Goal: Understand process/instructions: Learn how to perform a task or action

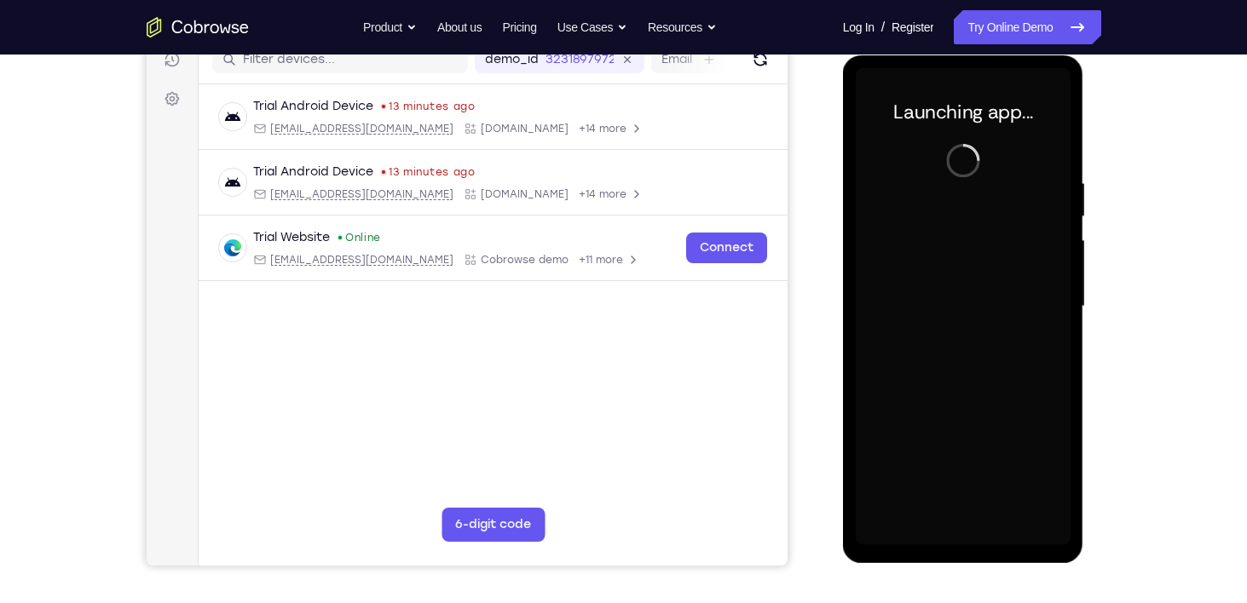
scroll to position [226, 0]
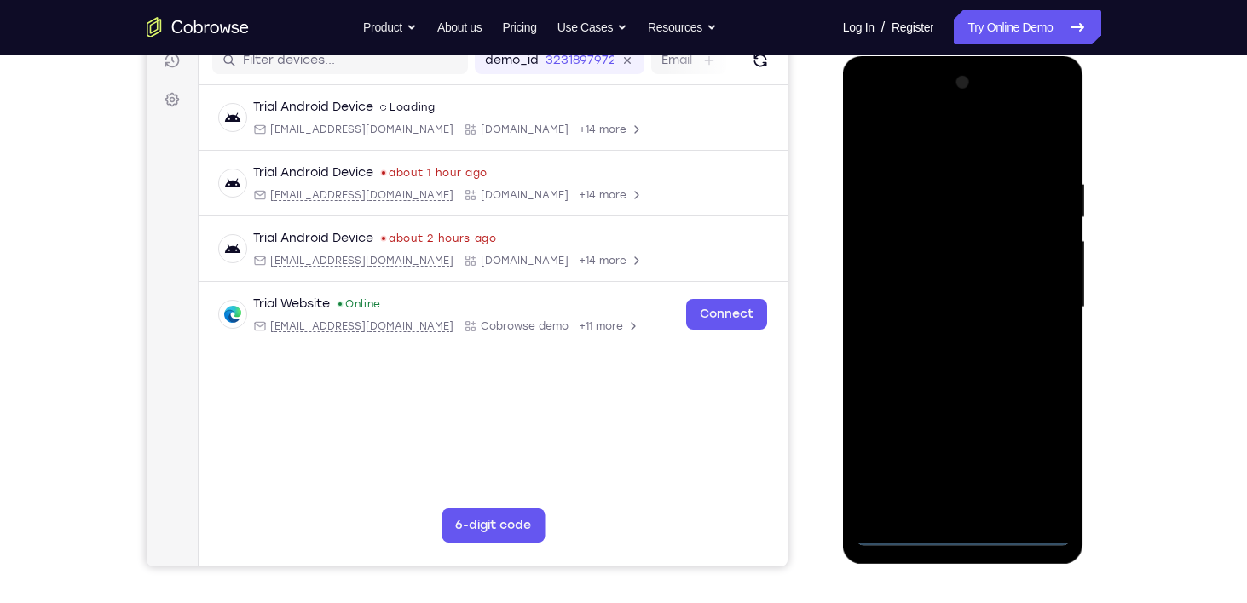
click at [972, 538] on div at bounding box center [963, 307] width 215 height 477
click at [1037, 469] on div at bounding box center [963, 307] width 215 height 477
click at [990, 136] on div at bounding box center [963, 307] width 215 height 477
click at [1031, 299] on div at bounding box center [963, 307] width 215 height 477
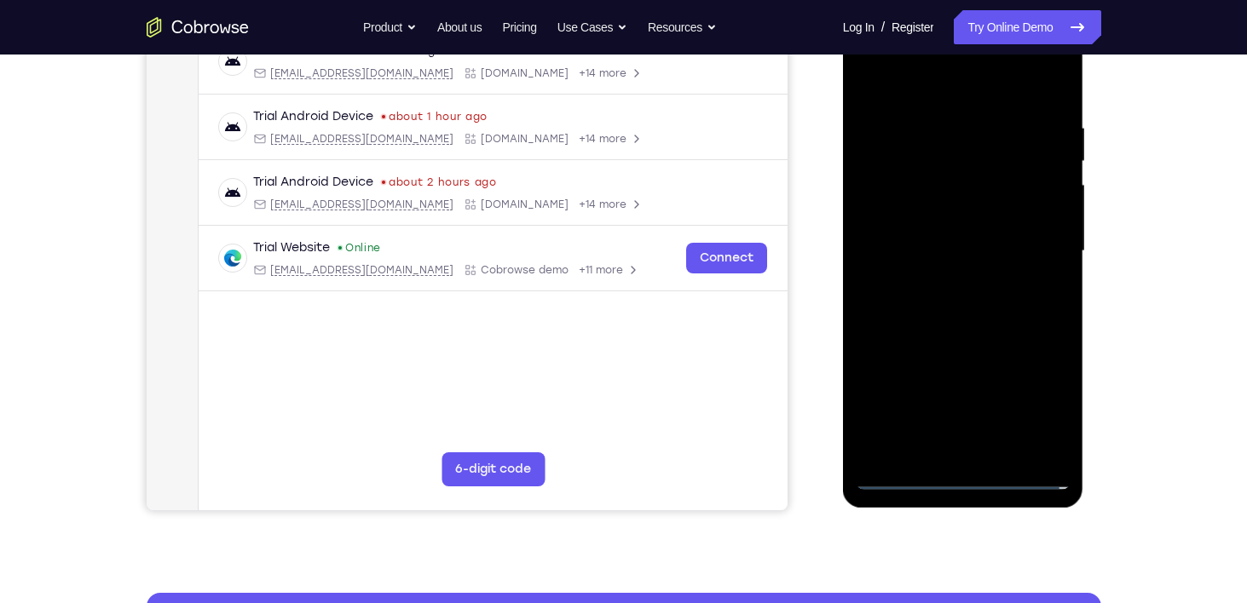
scroll to position [284, 0]
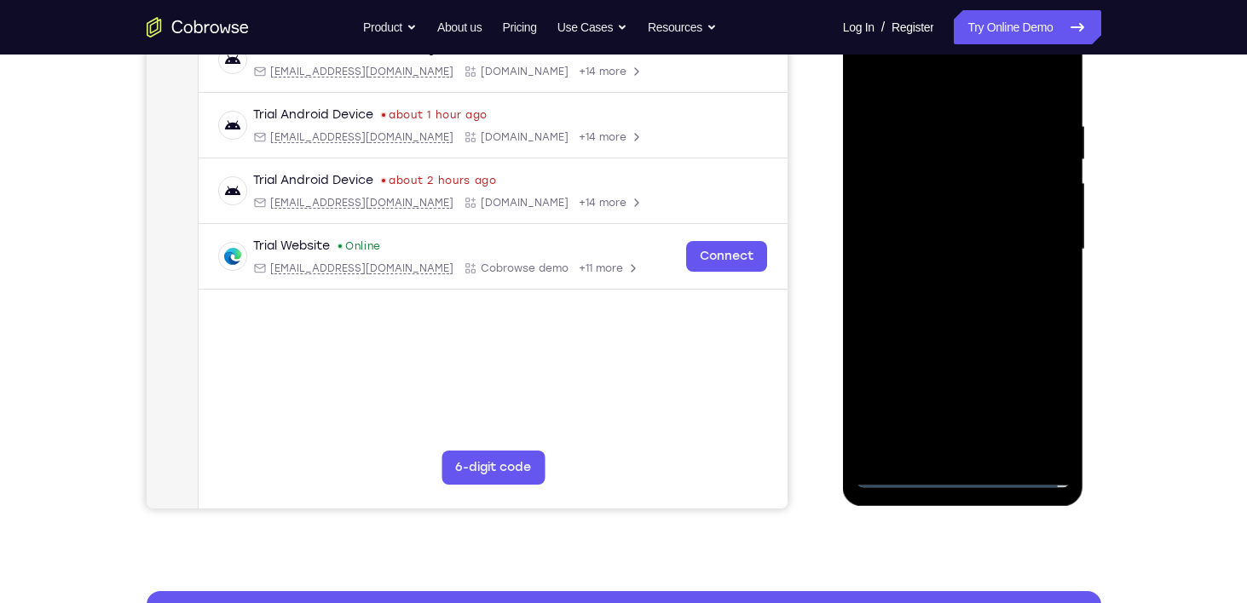
click at [945, 454] on div at bounding box center [963, 249] width 215 height 477
click at [902, 471] on div at bounding box center [963, 249] width 215 height 477
click at [944, 447] on div at bounding box center [963, 249] width 215 height 477
click at [902, 446] on div at bounding box center [963, 249] width 215 height 477
click at [904, 465] on div at bounding box center [963, 249] width 215 height 477
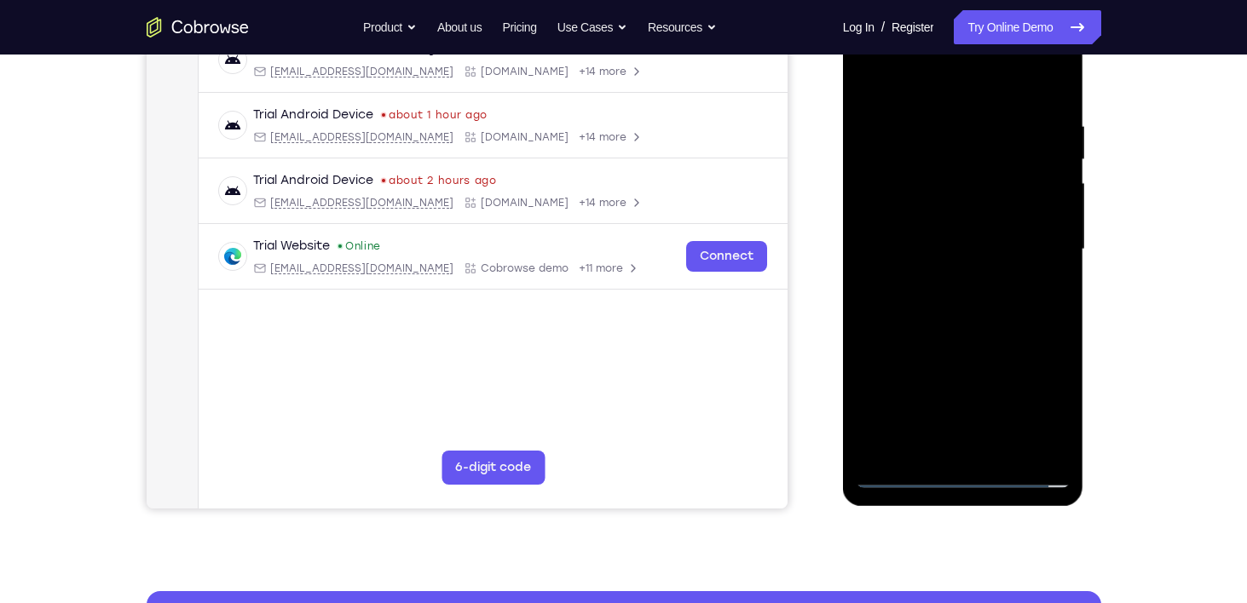
click at [896, 470] on div at bounding box center [963, 249] width 215 height 477
click at [979, 448] on div at bounding box center [963, 249] width 215 height 477
click at [919, 240] on div at bounding box center [963, 249] width 215 height 477
click at [894, 209] on div at bounding box center [963, 249] width 215 height 477
click at [965, 253] on div at bounding box center [963, 249] width 215 height 477
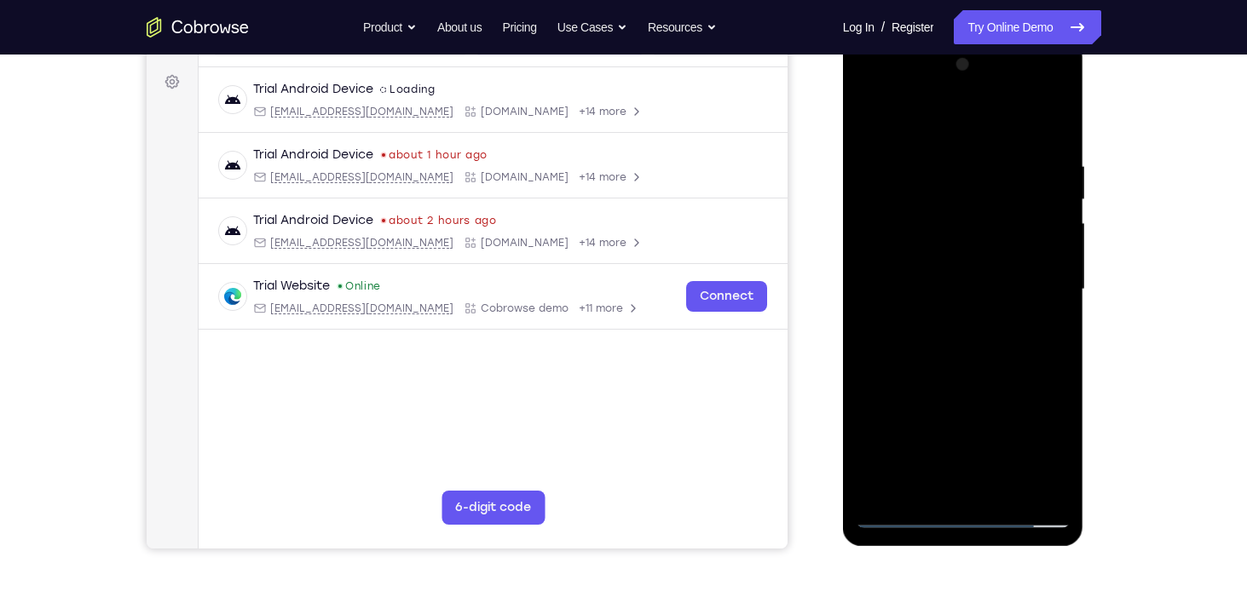
scroll to position [245, 0]
drag, startPoint x: 964, startPoint y: 344, endPoint x: 863, endPoint y: 225, distance: 156.6
drag, startPoint x: 20, startPoint y: 188, endPoint x: 821, endPoint y: 150, distance: 802.1
click at [821, 150] on div "Your Support Agent Your Customer Web iOS Android" at bounding box center [624, 233] width 955 height 630
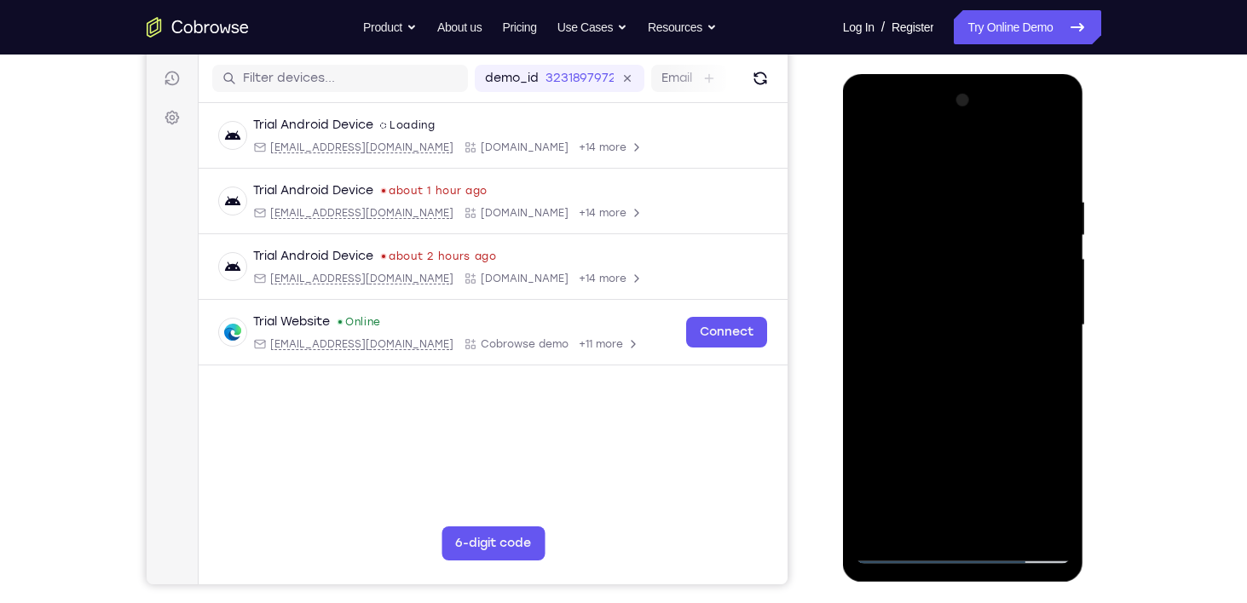
scroll to position [212, 0]
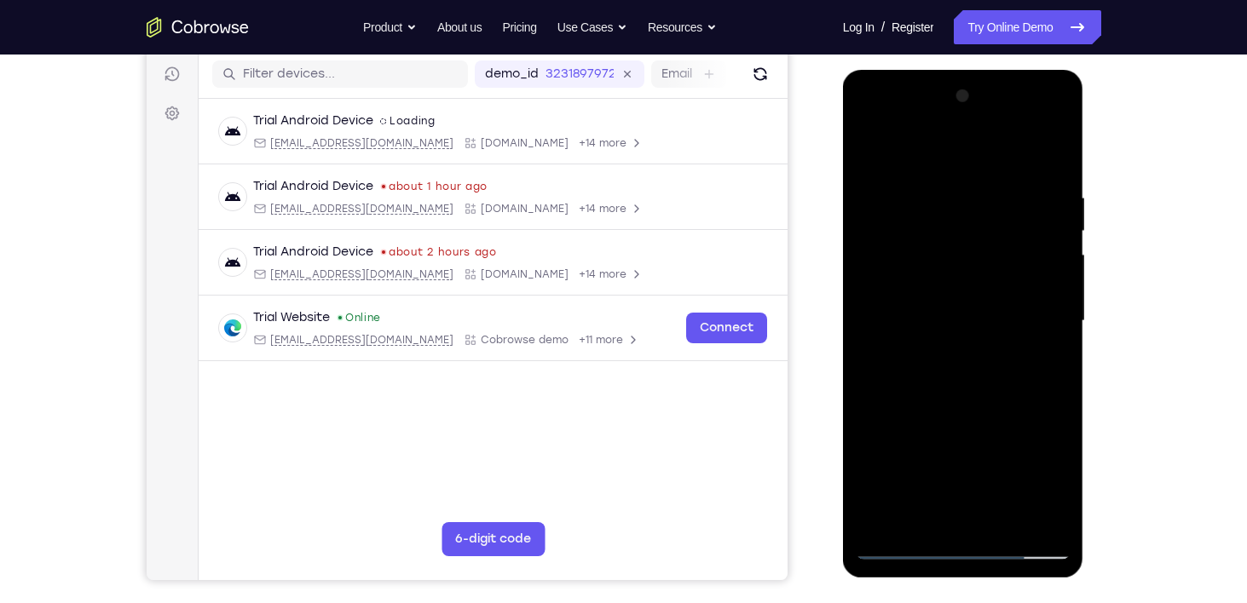
click at [972, 393] on div at bounding box center [963, 321] width 215 height 477
drag, startPoint x: 948, startPoint y: 326, endPoint x: 906, endPoint y: 153, distance: 178.0
click at [906, 153] on div at bounding box center [963, 321] width 215 height 477
drag, startPoint x: 1005, startPoint y: 424, endPoint x: 938, endPoint y: 195, distance: 239.0
click at [938, 195] on div at bounding box center [963, 321] width 215 height 477
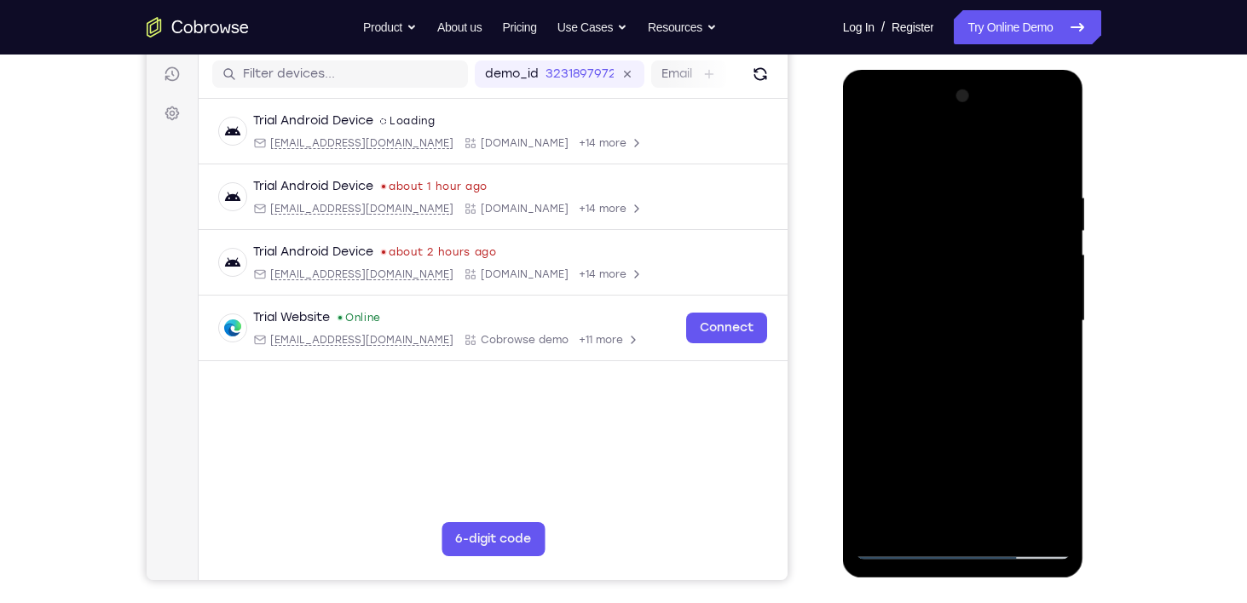
drag, startPoint x: 994, startPoint y: 395, endPoint x: 970, endPoint y: 294, distance: 103.4
click at [970, 294] on div at bounding box center [963, 321] width 215 height 477
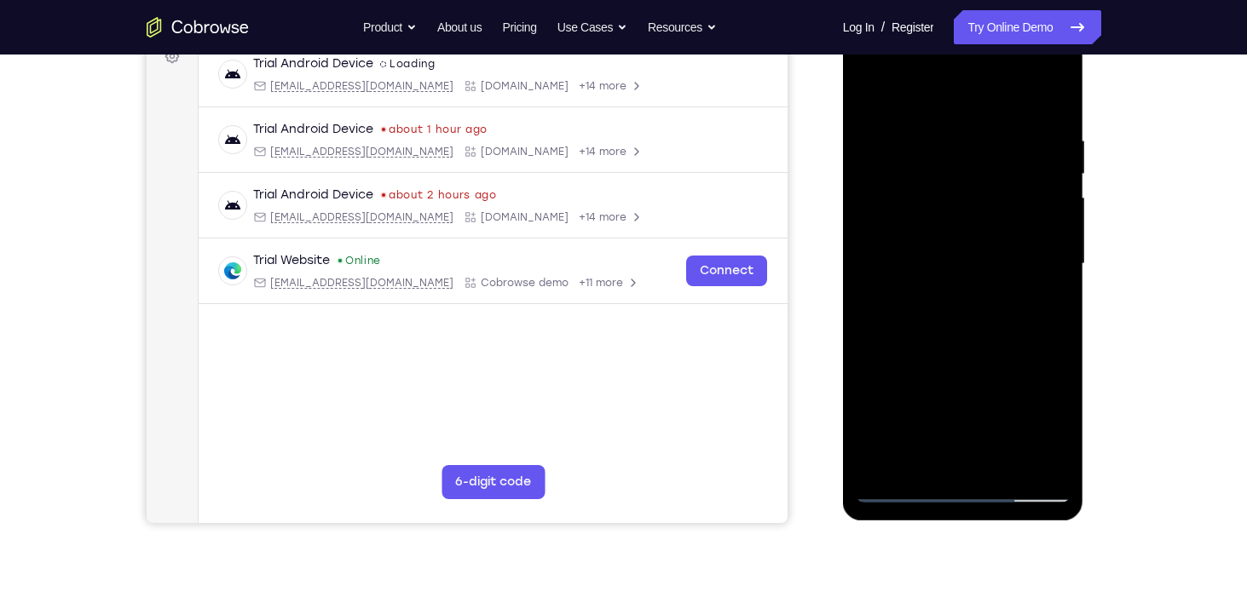
scroll to position [270, 0]
click at [1002, 465] on div at bounding box center [963, 263] width 215 height 477
click at [962, 356] on div at bounding box center [963, 263] width 215 height 477
click at [899, 480] on div at bounding box center [963, 263] width 215 height 477
click at [870, 87] on div at bounding box center [963, 263] width 215 height 477
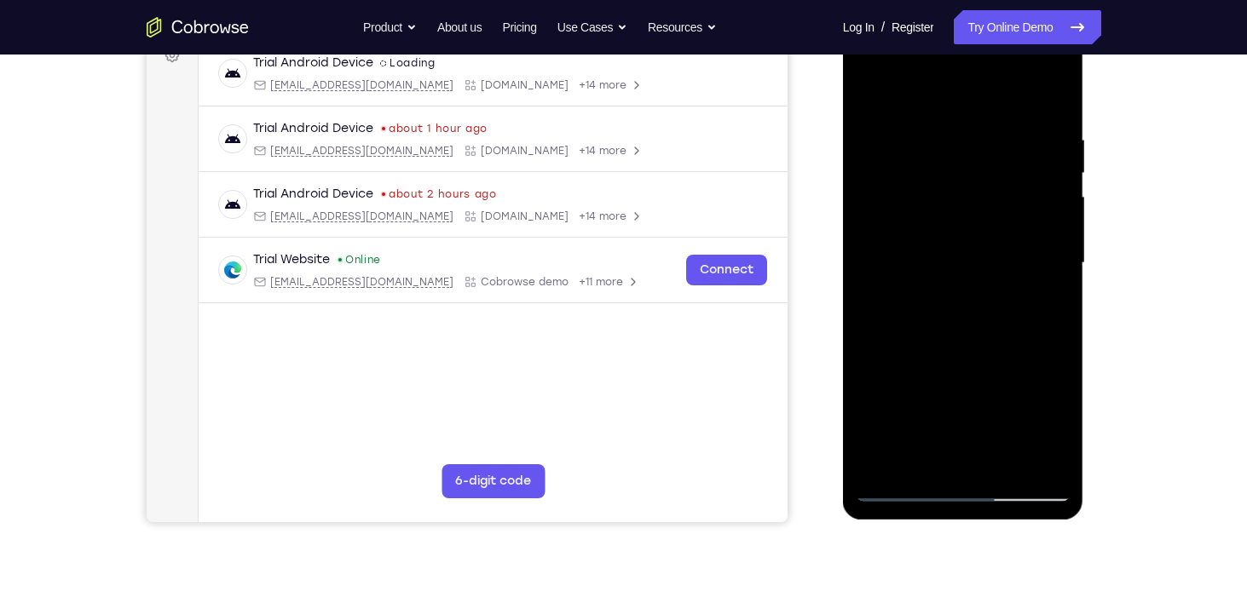
drag, startPoint x: 955, startPoint y: 234, endPoint x: 960, endPoint y: 349, distance: 116.0
click at [960, 349] on div at bounding box center [963, 263] width 215 height 477
click at [1057, 87] on div at bounding box center [963, 263] width 215 height 477
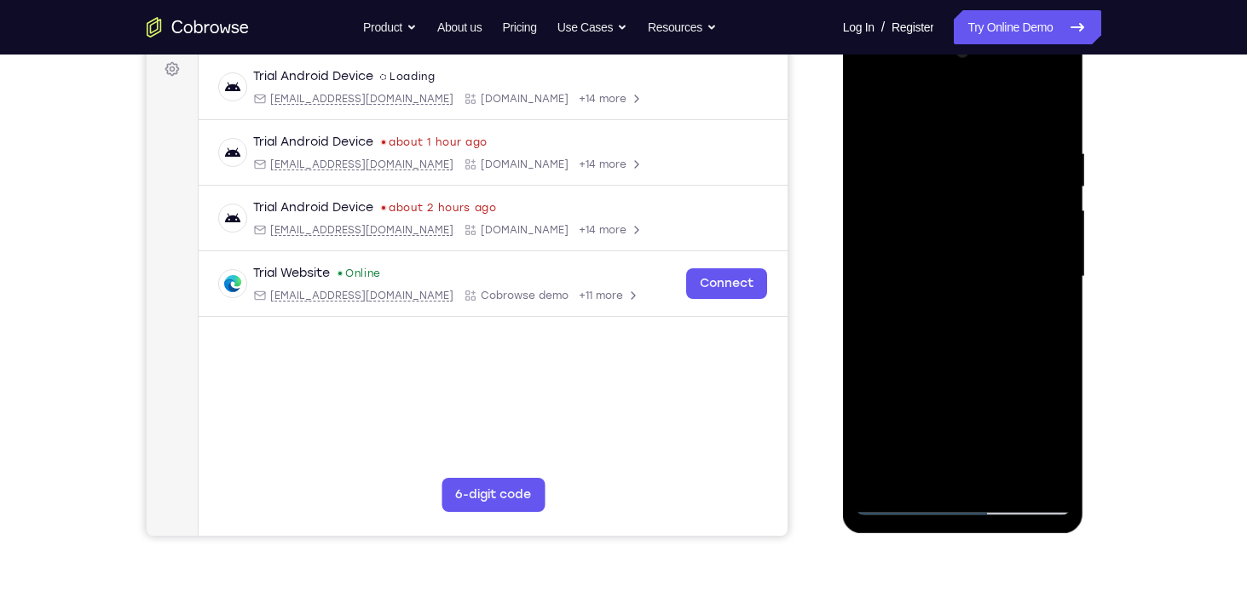
scroll to position [256, 0]
click at [882, 479] on div at bounding box center [963, 277] width 215 height 477
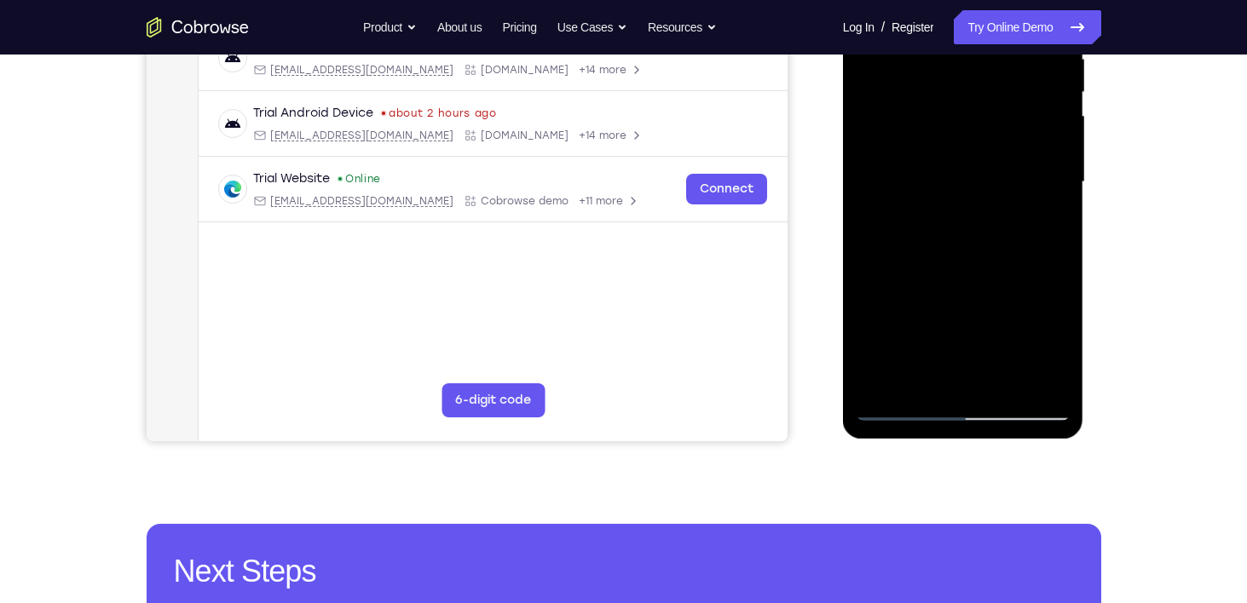
scroll to position [354, 0]
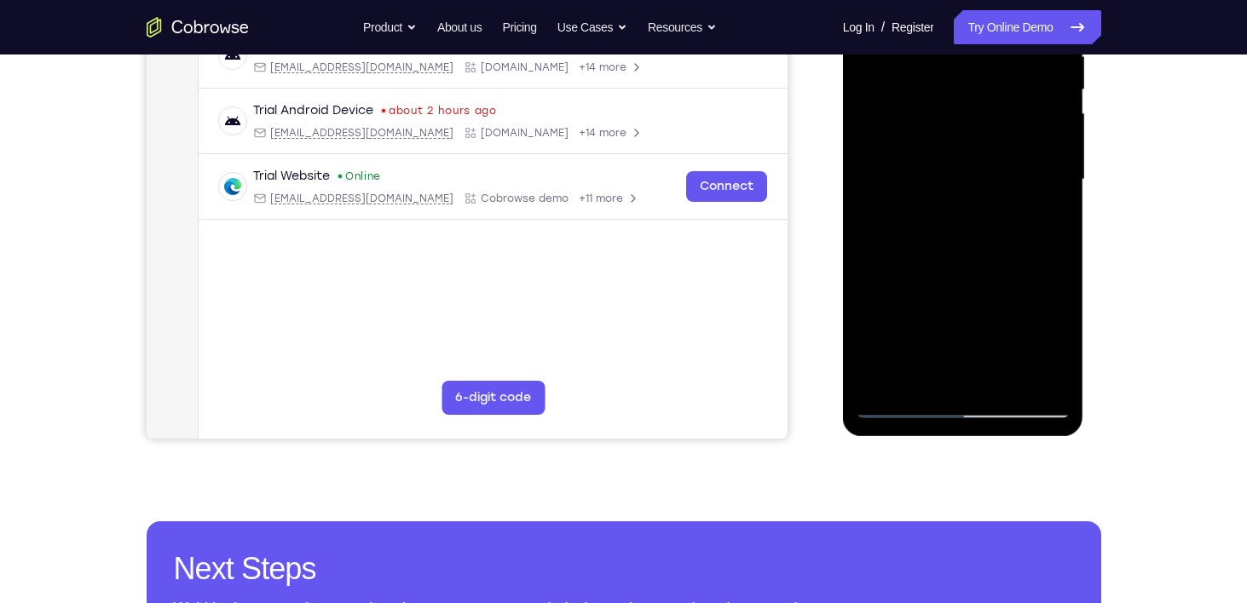
click at [1002, 378] on div at bounding box center [963, 179] width 215 height 477
click at [967, 163] on div at bounding box center [963, 179] width 215 height 477
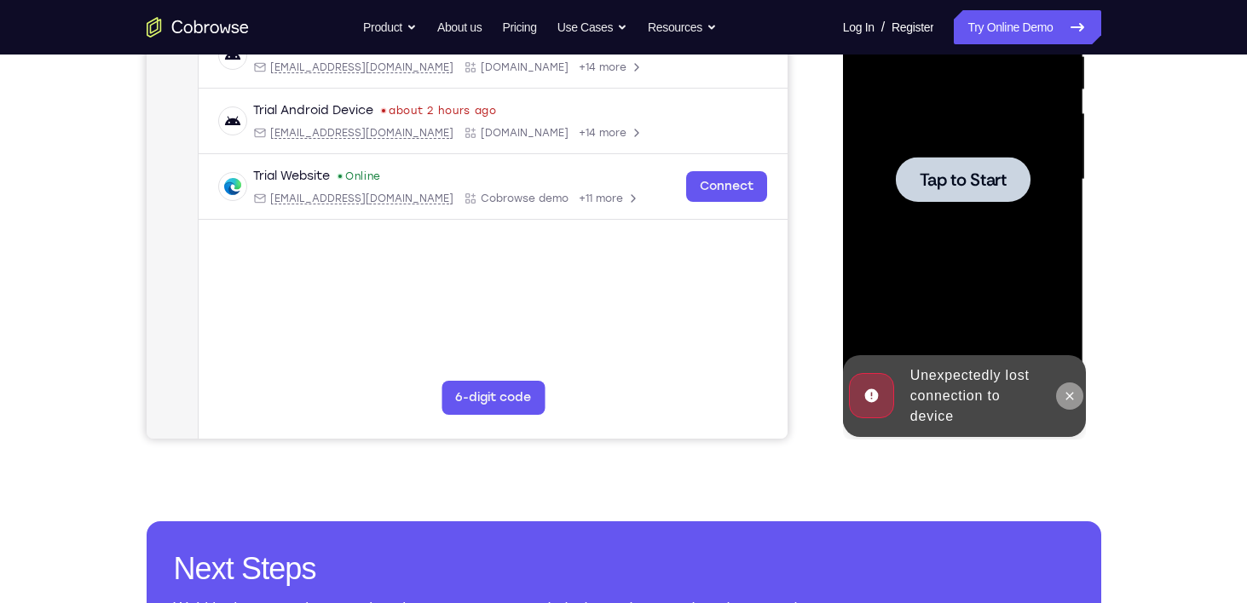
click at [1069, 401] on icon at bounding box center [1070, 397] width 14 height 14
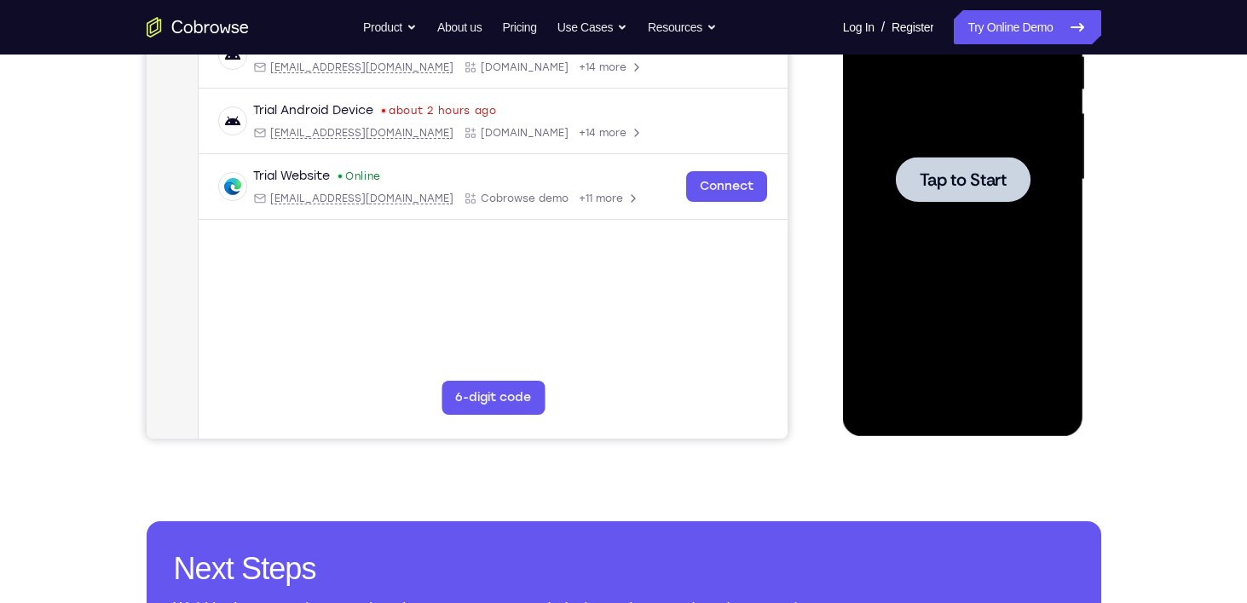
click at [936, 171] on span "Tap to Start" at bounding box center [963, 179] width 87 height 17
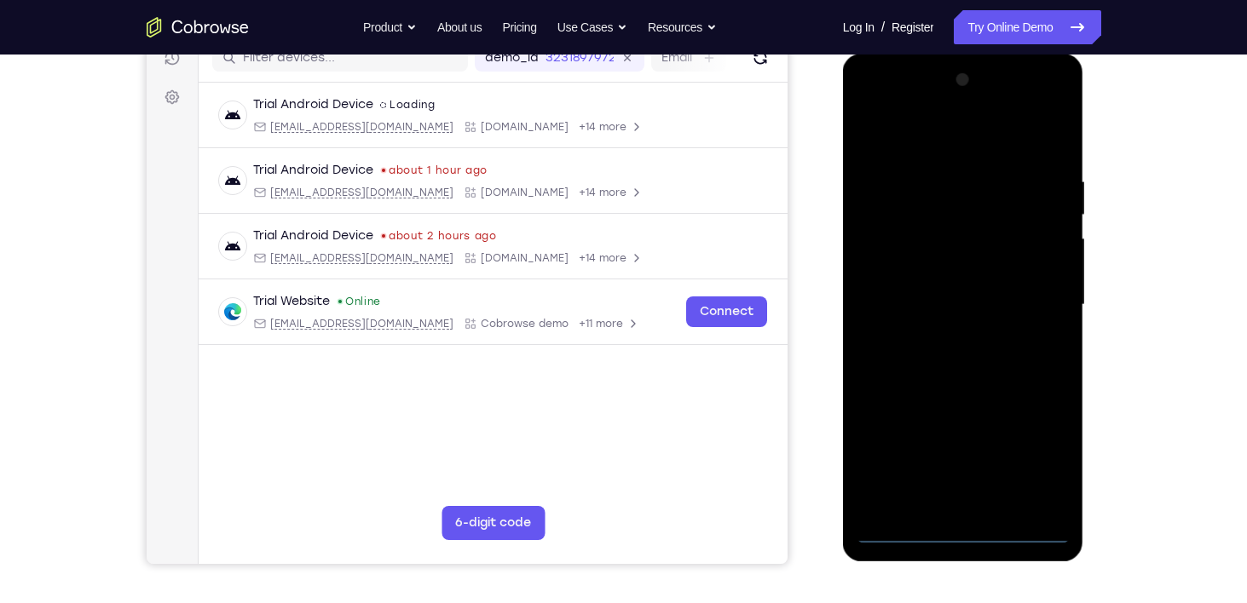
scroll to position [228, 0]
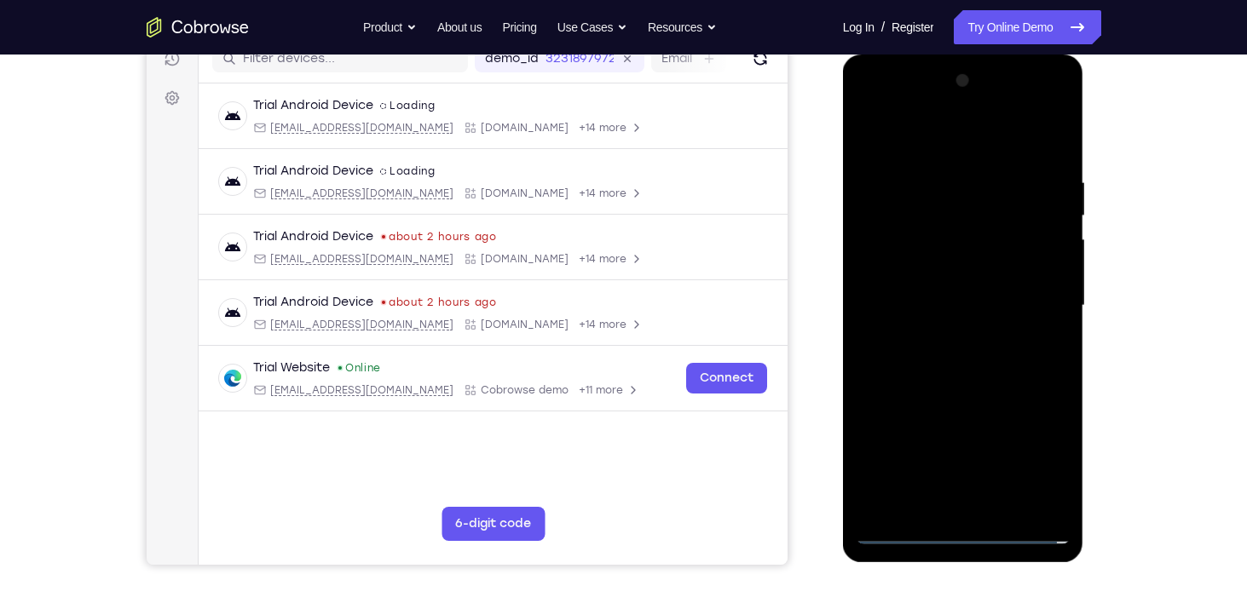
click at [965, 526] on div at bounding box center [963, 305] width 215 height 477
click at [968, 528] on div at bounding box center [963, 305] width 215 height 477
click at [1042, 449] on div at bounding box center [963, 305] width 215 height 477
click at [915, 148] on div at bounding box center [963, 305] width 215 height 477
click at [1044, 294] on div at bounding box center [963, 305] width 215 height 477
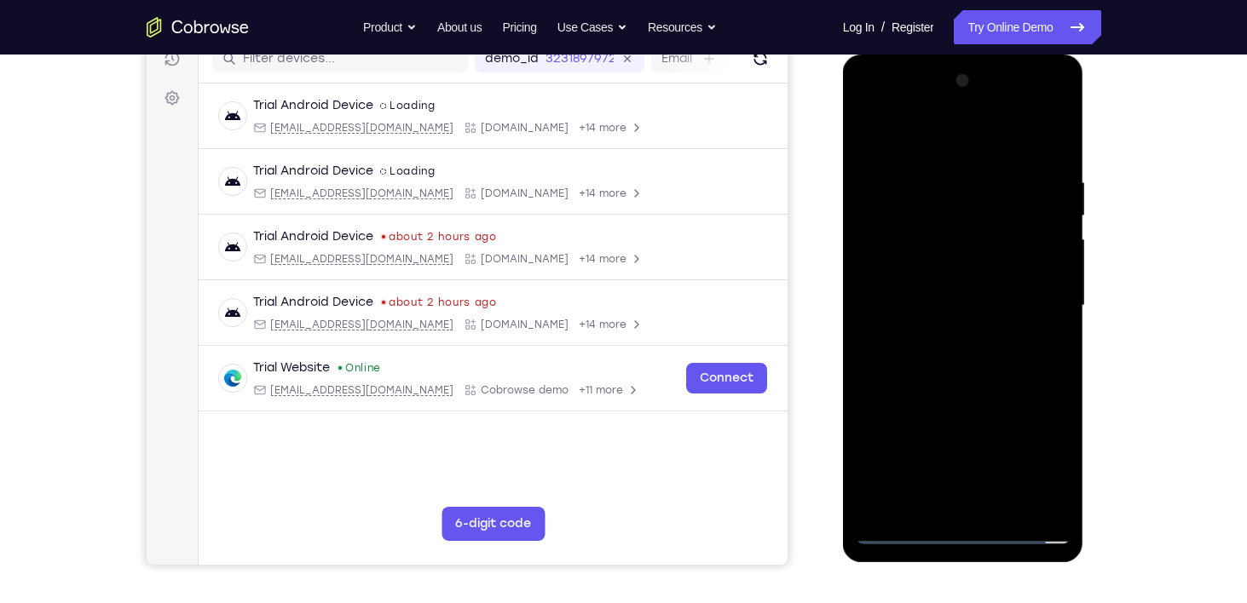
click at [977, 336] on div at bounding box center [963, 305] width 215 height 477
click at [898, 525] on div at bounding box center [963, 305] width 215 height 477
click at [902, 531] on div at bounding box center [963, 305] width 215 height 477
click at [950, 336] on div at bounding box center [963, 305] width 215 height 477
click at [893, 290] on div at bounding box center [963, 305] width 215 height 477
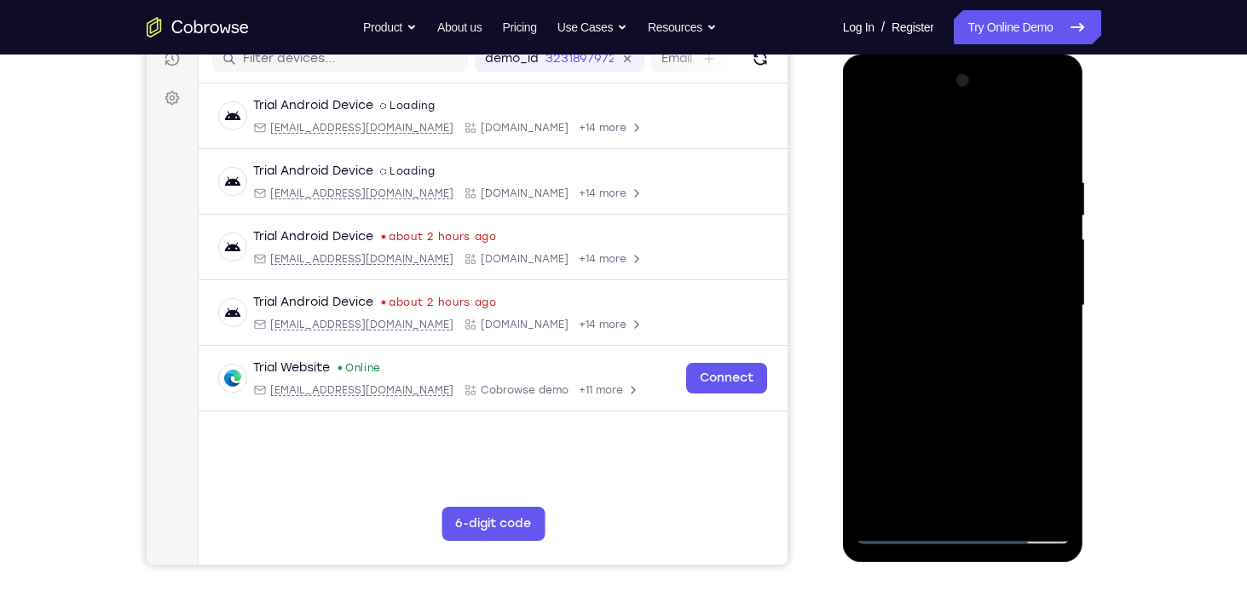
click at [887, 270] on div at bounding box center [963, 305] width 215 height 477
click at [954, 302] on div at bounding box center [963, 305] width 215 height 477
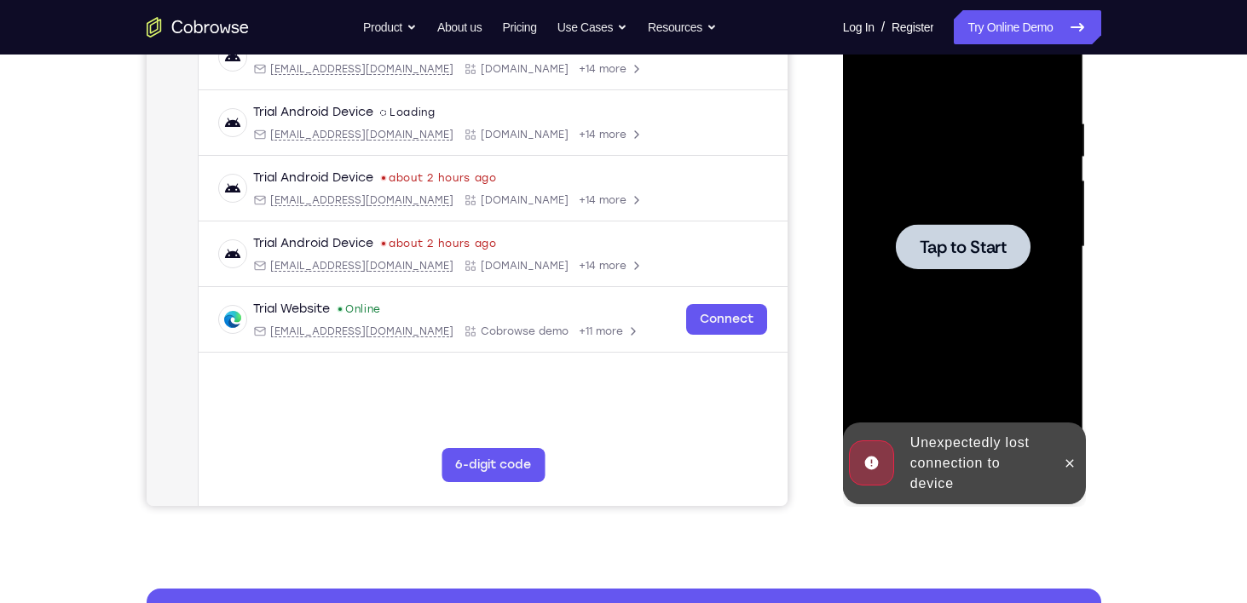
scroll to position [286, 0]
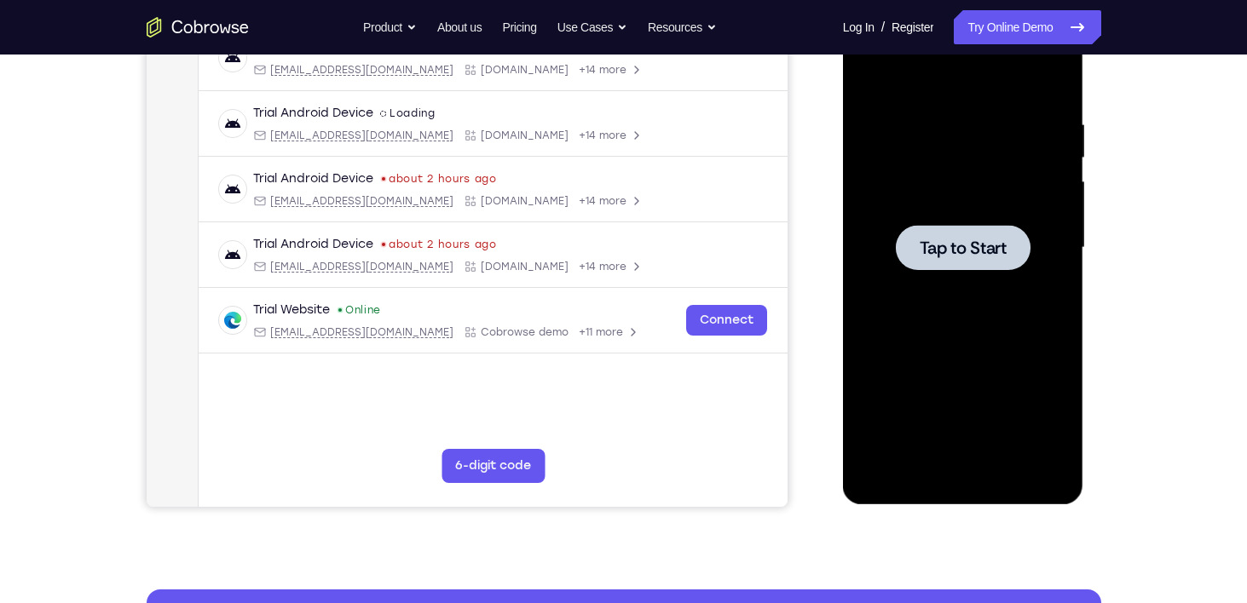
click at [933, 246] on span "Tap to Start" at bounding box center [963, 248] width 87 height 17
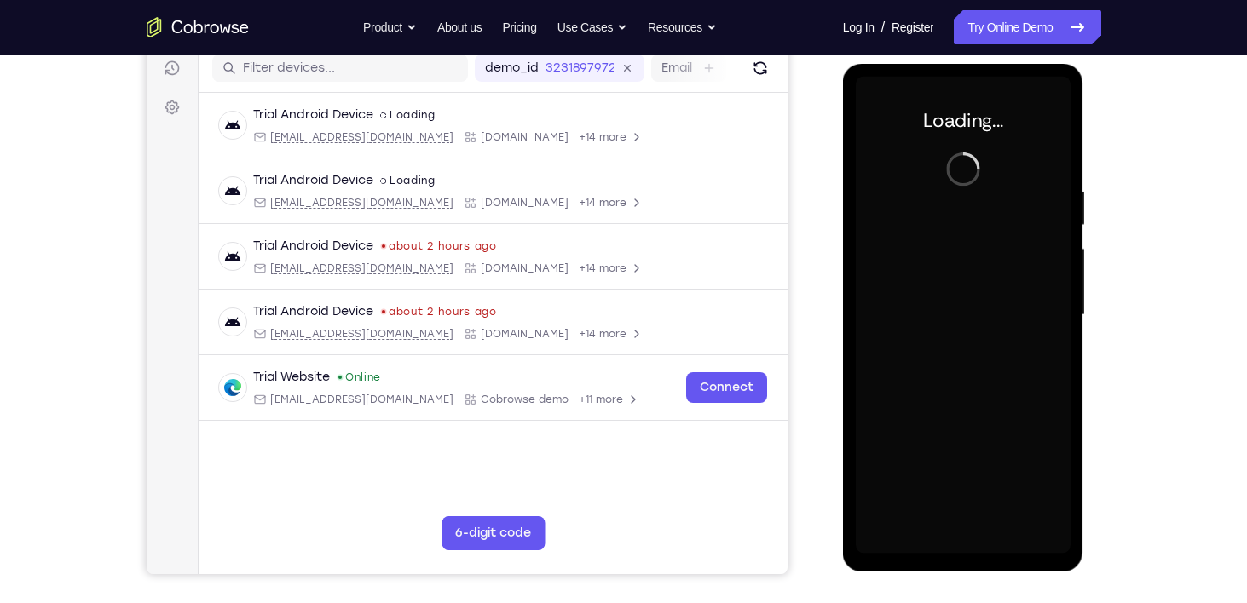
scroll to position [217, 0]
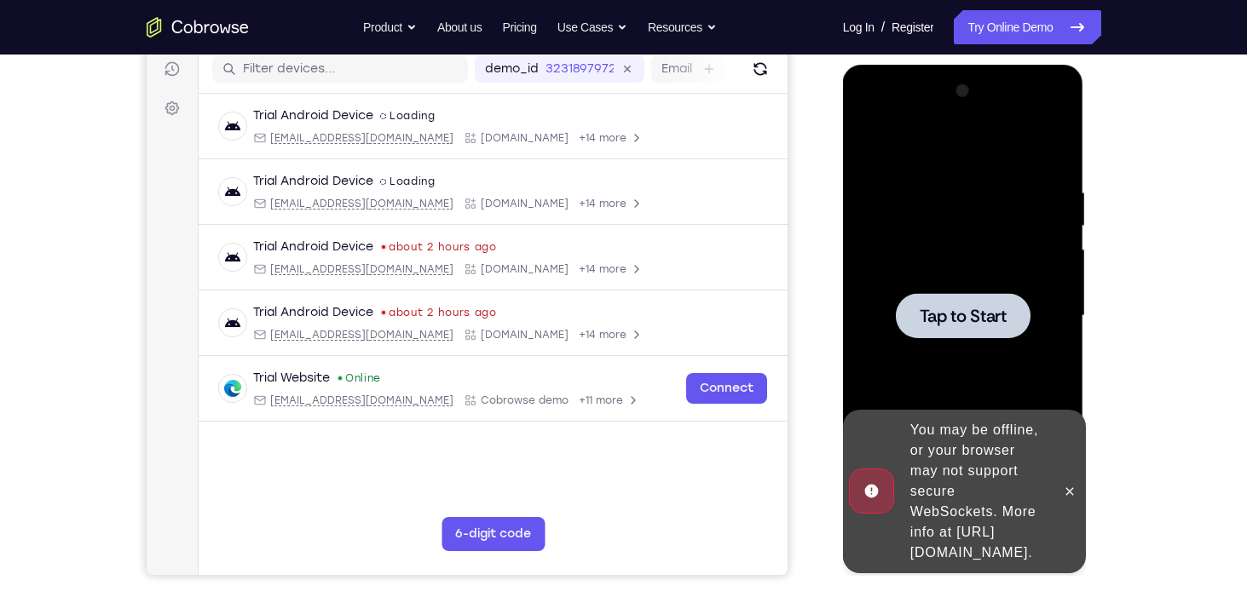
click at [946, 311] on span "Tap to Start" at bounding box center [963, 316] width 87 height 17
click at [952, 315] on span "Tap to Start" at bounding box center [963, 316] width 87 height 17
click at [978, 303] on div at bounding box center [963, 315] width 135 height 45
click at [1065, 485] on icon at bounding box center [1070, 492] width 14 height 14
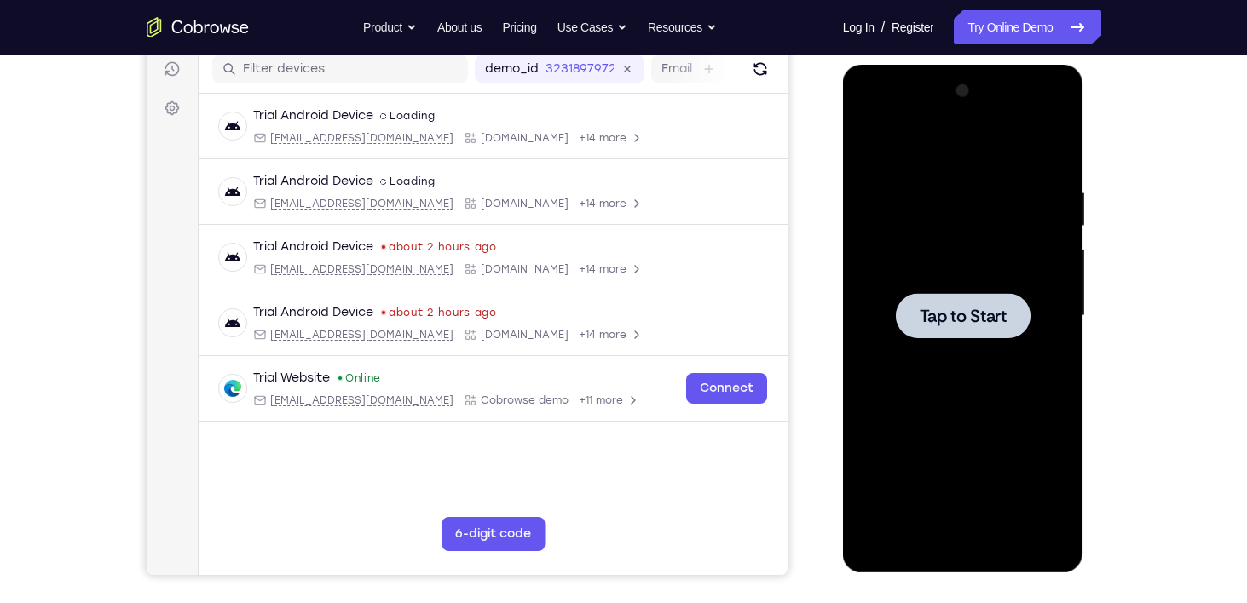
click at [967, 311] on span "Tap to Start" at bounding box center [963, 316] width 87 height 17
click at [944, 325] on span "Tap to Start" at bounding box center [963, 316] width 87 height 17
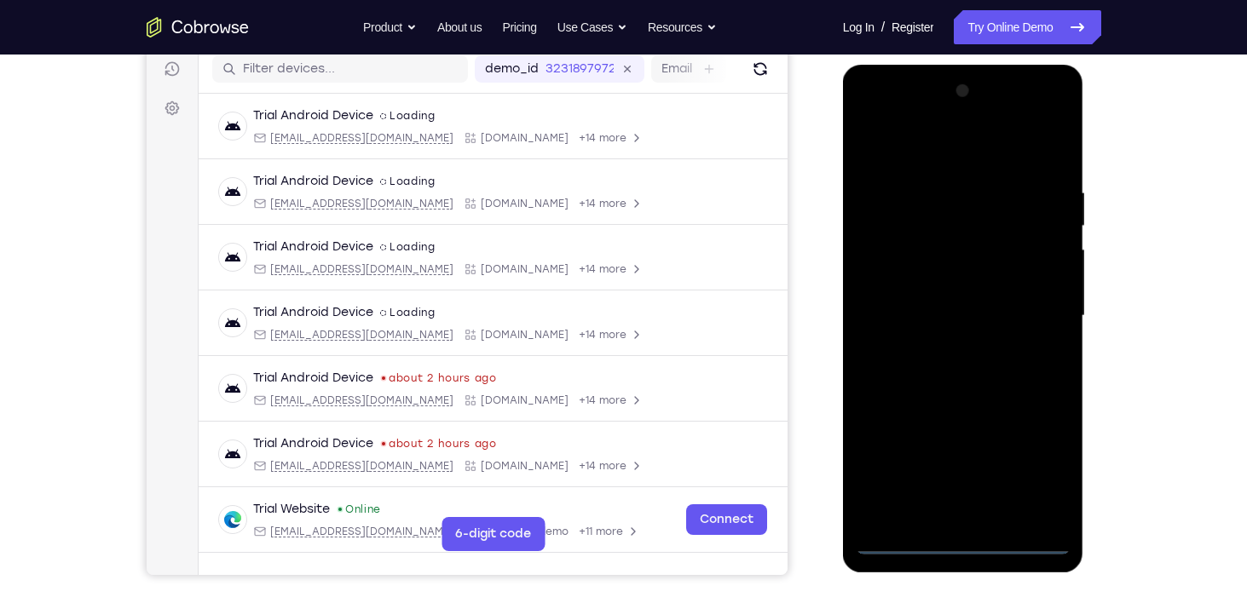
click at [966, 538] on div at bounding box center [963, 316] width 215 height 477
click at [1037, 459] on div at bounding box center [963, 316] width 215 height 477
click at [919, 148] on div at bounding box center [963, 316] width 215 height 477
click at [1042, 309] on div at bounding box center [963, 316] width 215 height 477
click at [938, 346] on div at bounding box center [963, 316] width 215 height 477
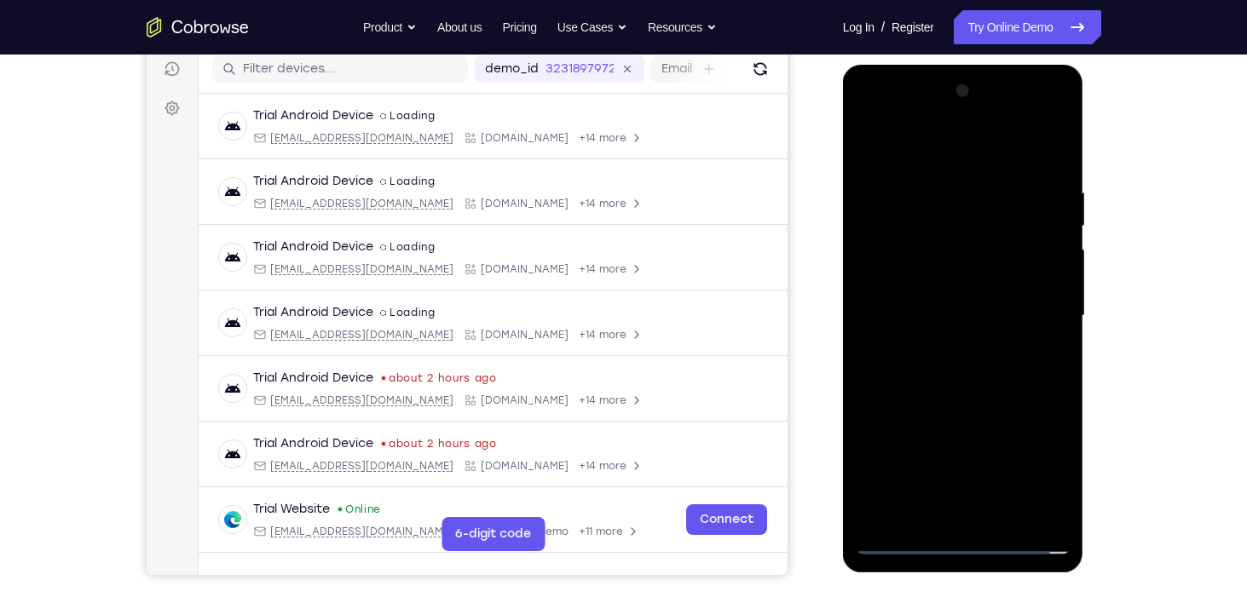
click at [894, 293] on div at bounding box center [963, 316] width 215 height 477
click at [1061, 482] on div at bounding box center [963, 316] width 215 height 477
click at [903, 284] on div at bounding box center [963, 316] width 215 height 477
click at [965, 318] on div at bounding box center [963, 316] width 215 height 477
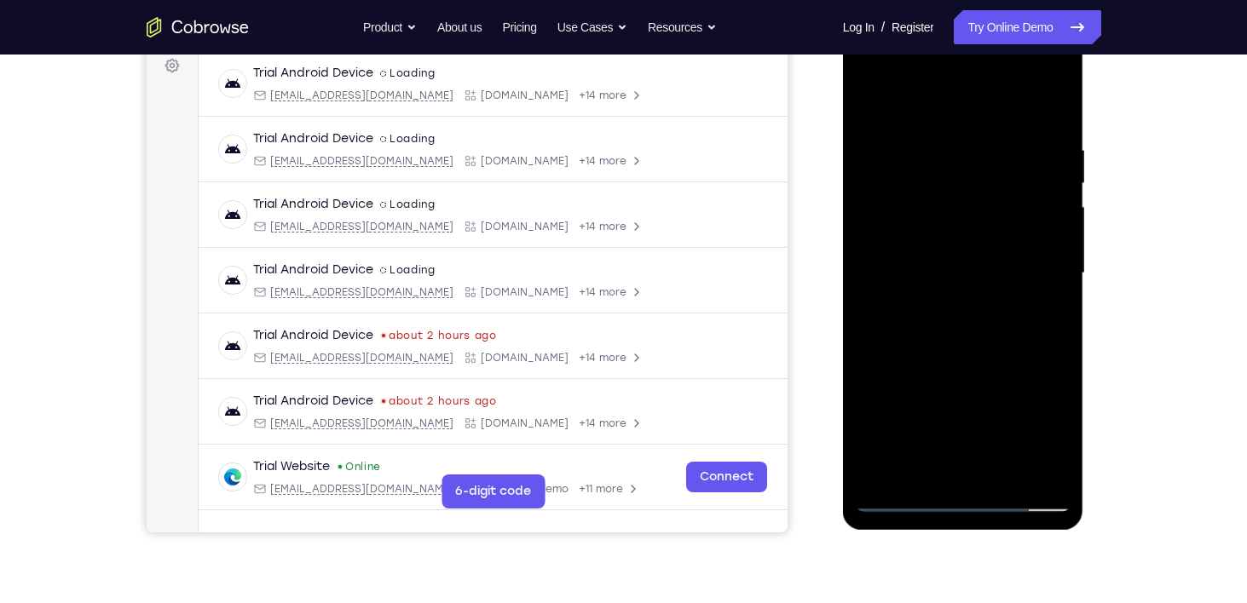
scroll to position [263, 0]
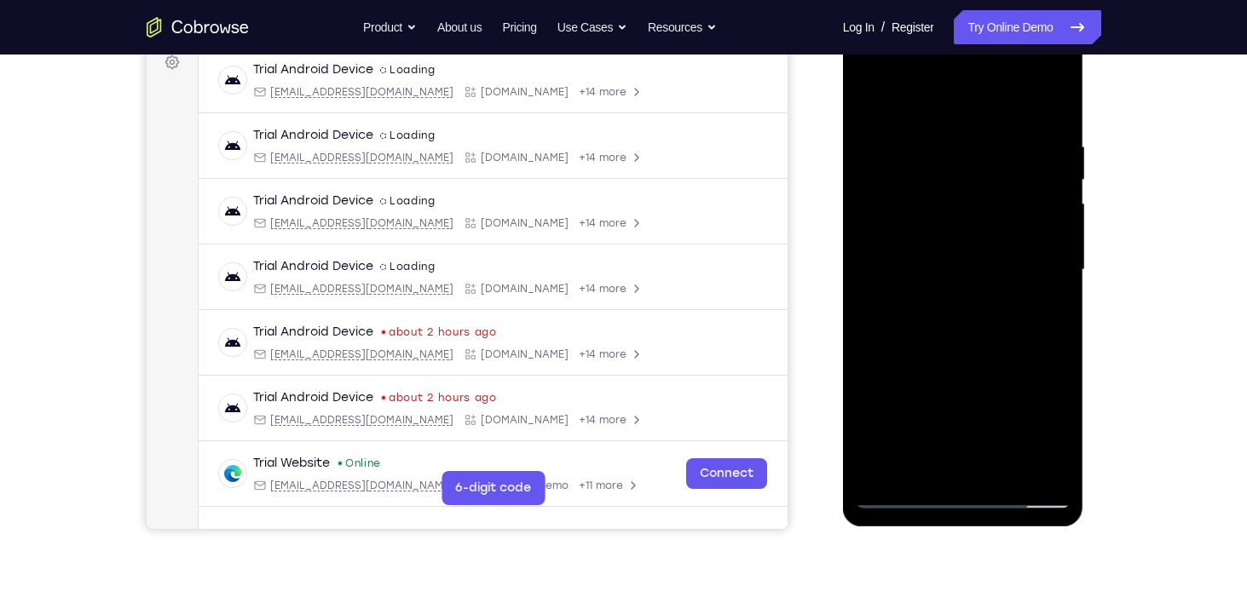
click at [1004, 468] on div at bounding box center [963, 270] width 215 height 477
click at [965, 338] on div at bounding box center [963, 270] width 215 height 477
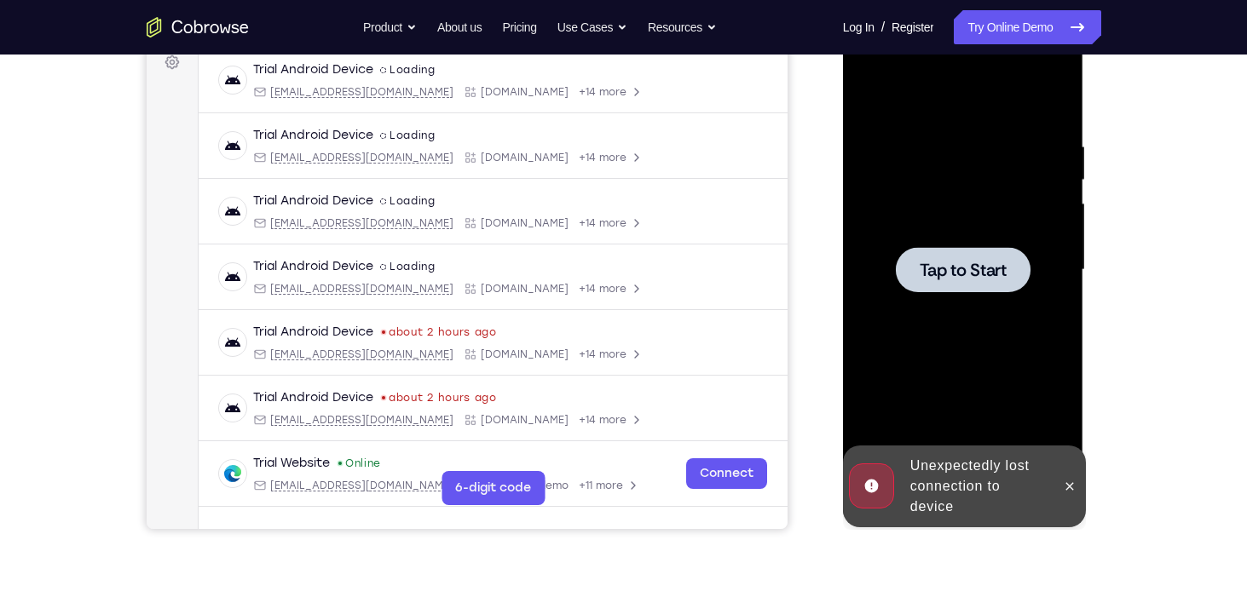
click at [944, 262] on span "Tap to Start" at bounding box center [963, 270] width 87 height 17
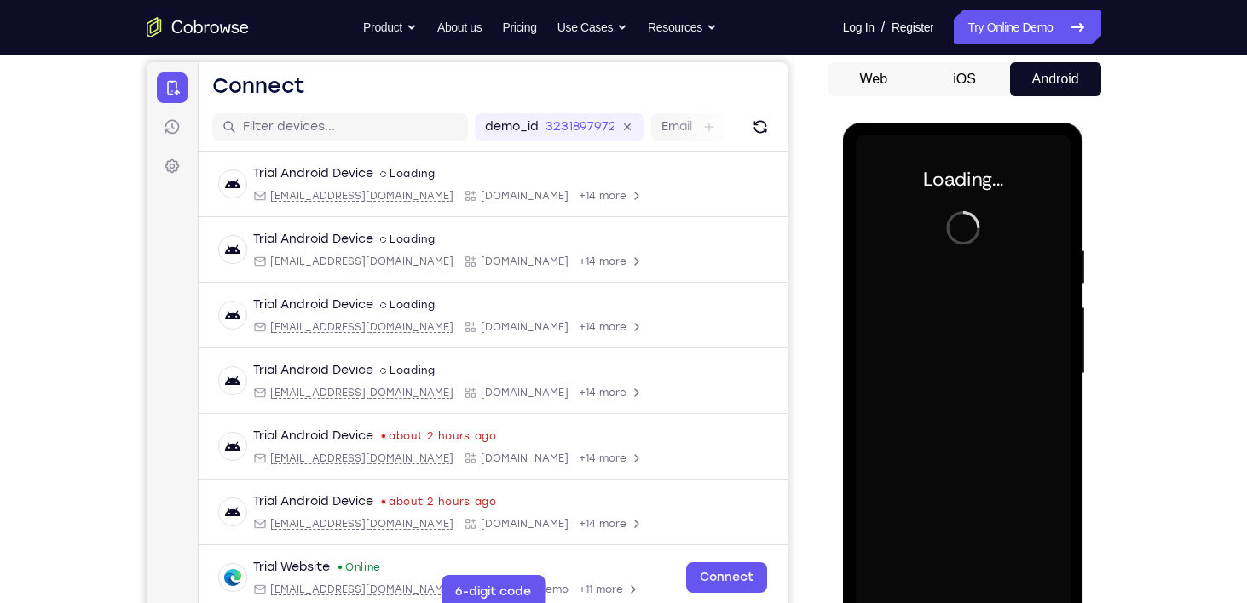
scroll to position [184, 0]
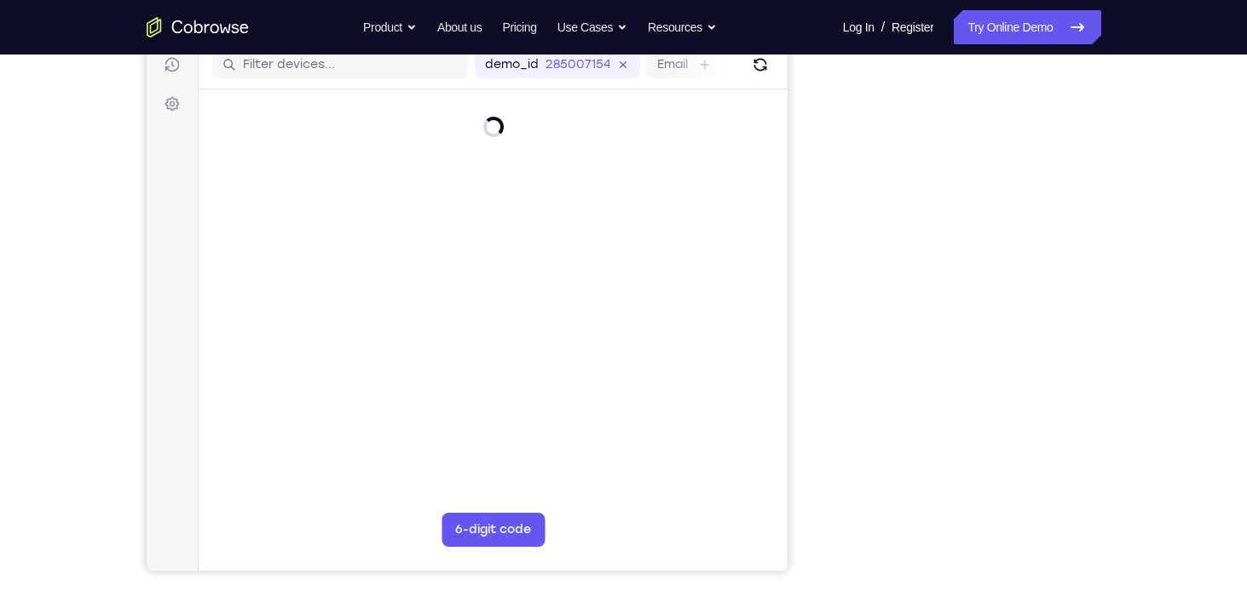
scroll to position [221, 0]
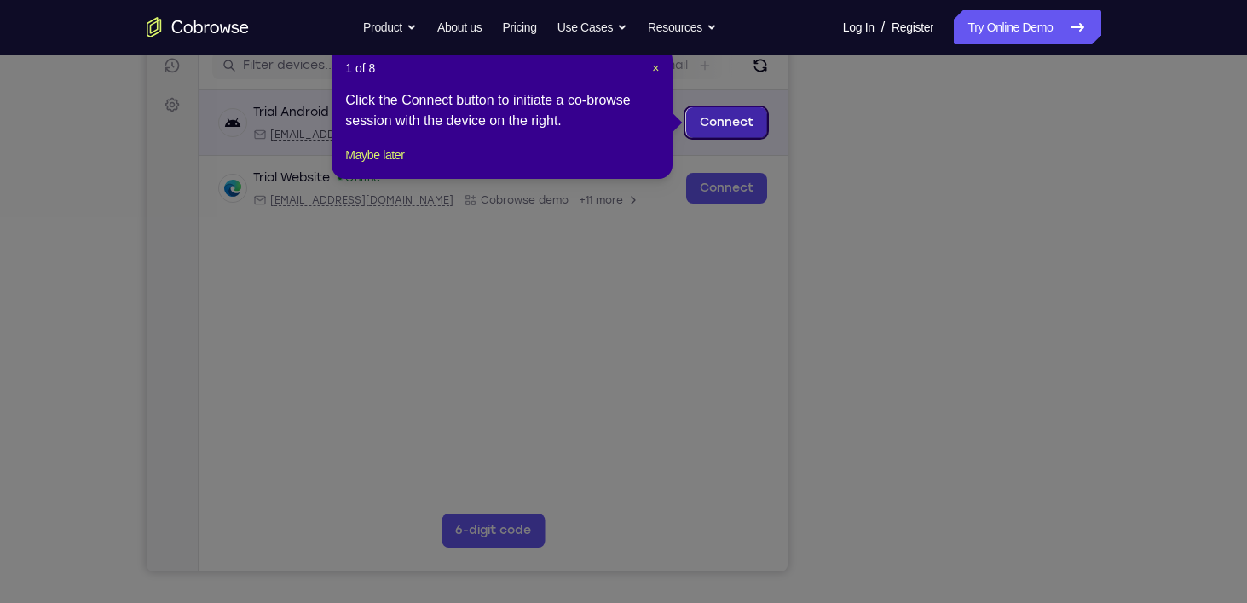
click at [706, 135] on link "Connect" at bounding box center [725, 122] width 81 height 31
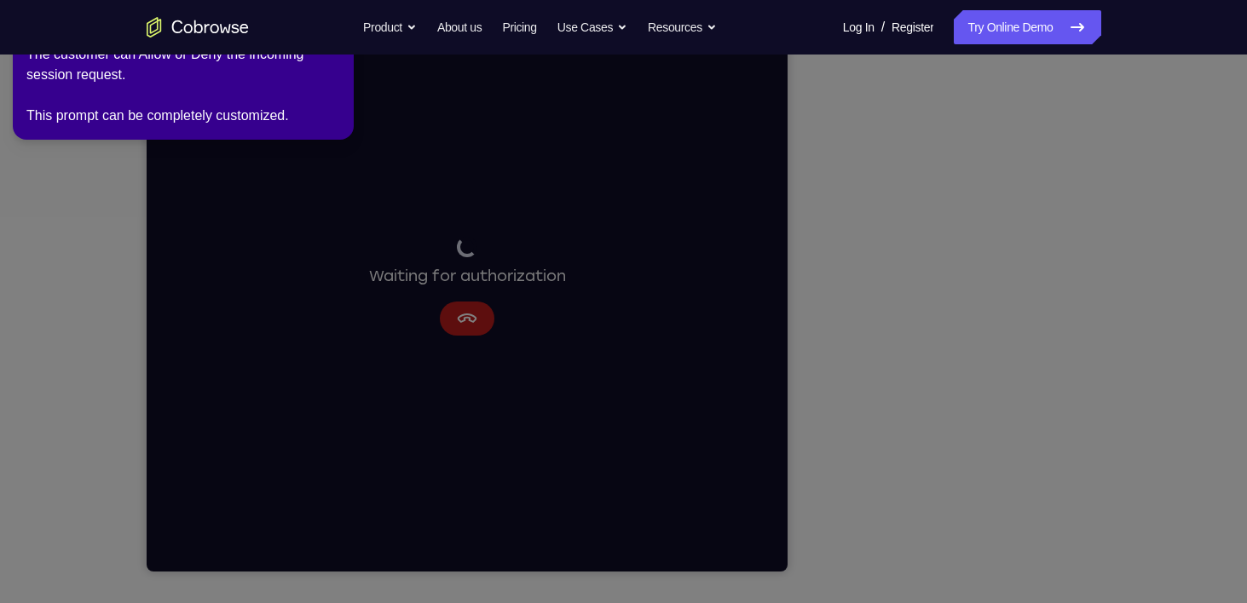
click at [458, 307] on icon at bounding box center [626, 298] width 1267 height 610
click at [511, 330] on icon at bounding box center [626, 298] width 1267 height 610
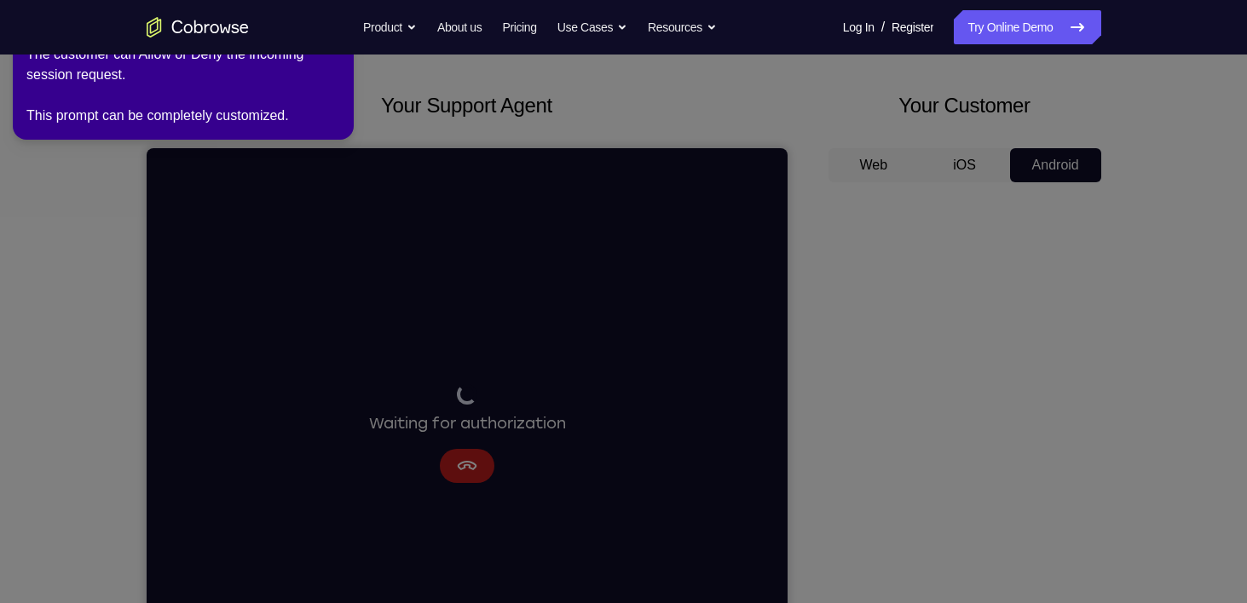
scroll to position [72, 0]
click at [251, 134] on div "2 of 8 × The customer can Allow or Deny the incoming session request. This prom…" at bounding box center [183, 71] width 341 height 140
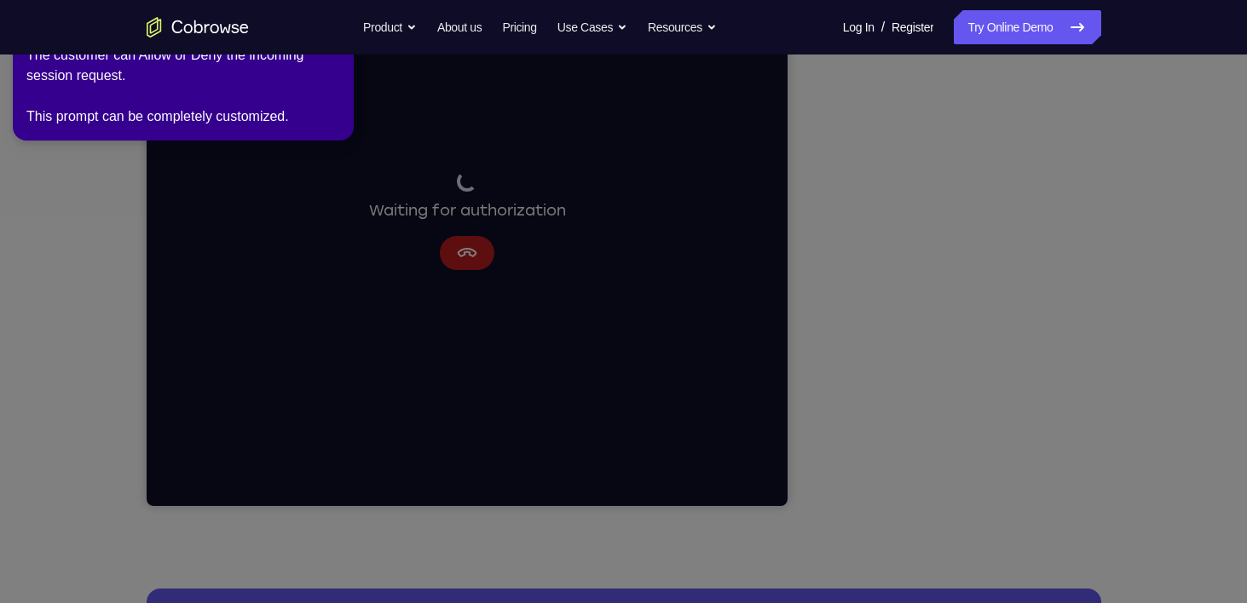
scroll to position [286, 0]
click at [285, 193] on icon at bounding box center [626, 298] width 1267 height 610
click at [146, 119] on div "The customer can Allow or Deny the incoming session request. This prompt can be…" at bounding box center [183, 85] width 314 height 82
click at [453, 211] on icon at bounding box center [626, 298] width 1267 height 610
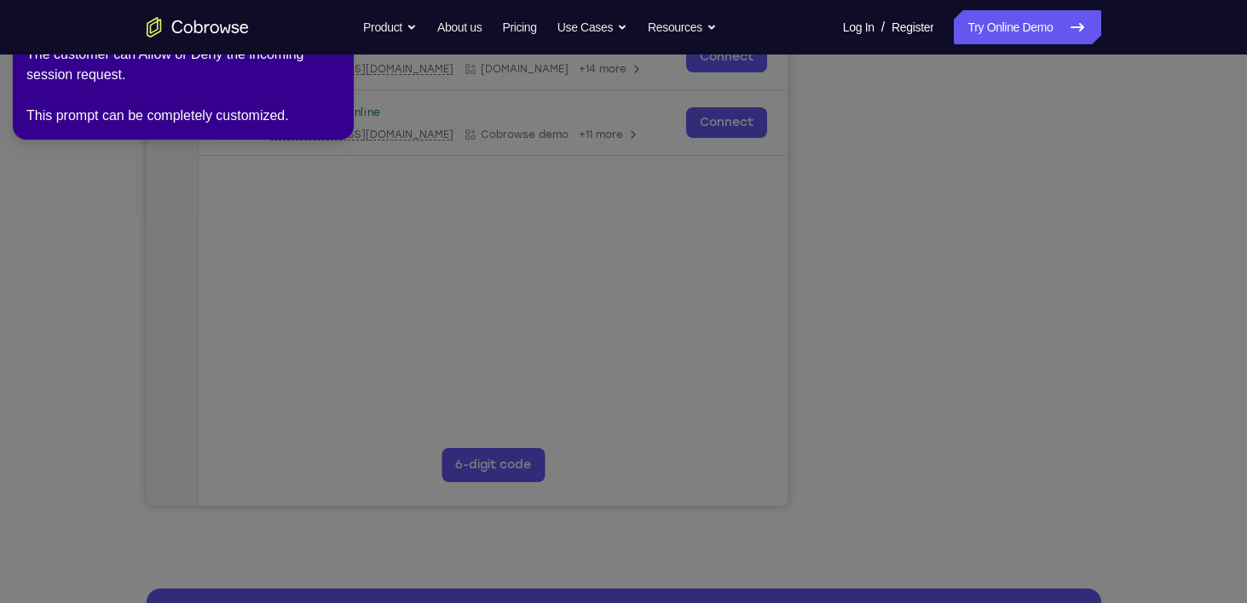
click at [913, 297] on icon at bounding box center [626, 298] width 1267 height 610
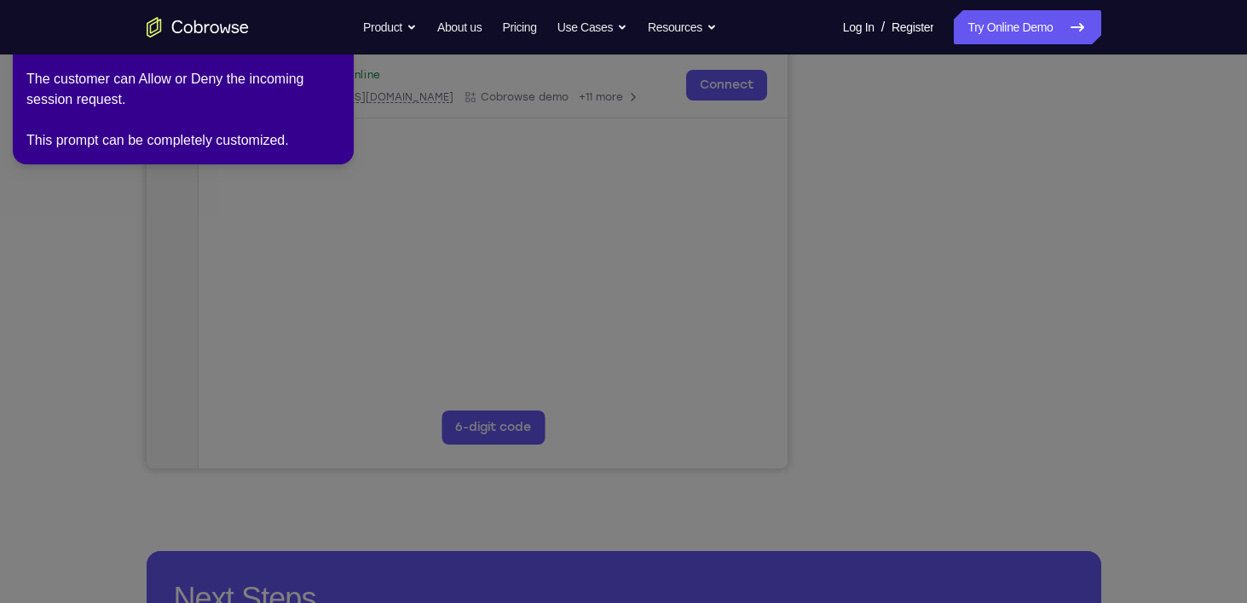
scroll to position [378, 0]
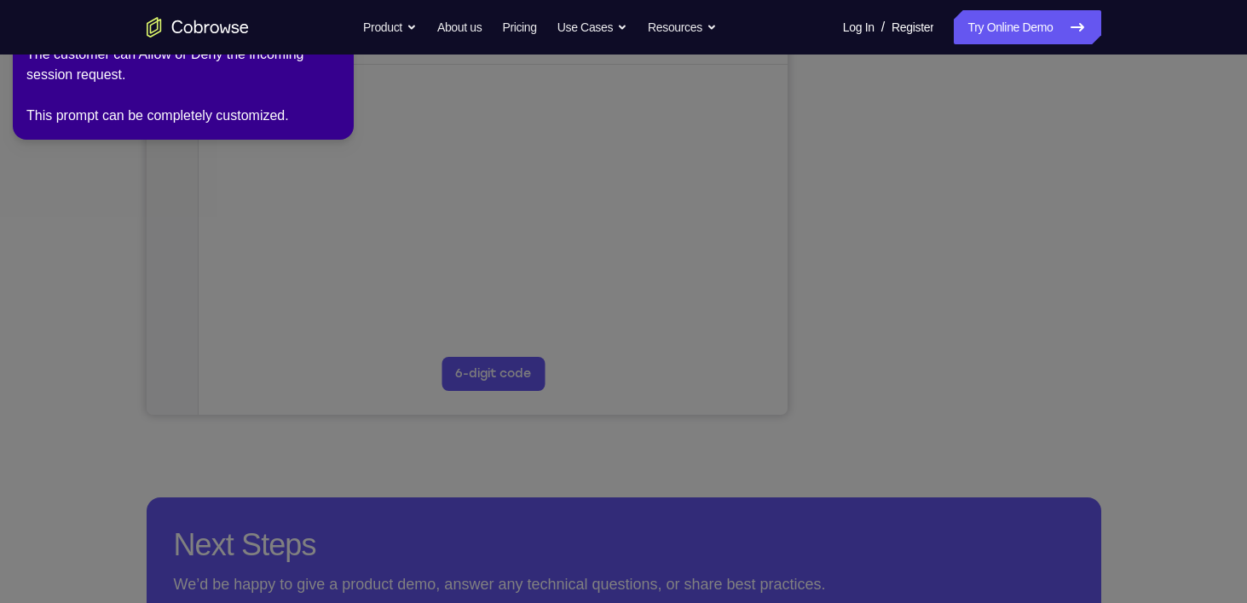
click at [216, 79] on div "The customer can Allow or Deny the incoming session request. This prompt can be…" at bounding box center [183, 85] width 314 height 82
click at [736, 253] on icon at bounding box center [626, 298] width 1267 height 610
click at [655, 216] on icon at bounding box center [626, 298] width 1267 height 610
click at [772, 209] on icon at bounding box center [626, 298] width 1267 height 610
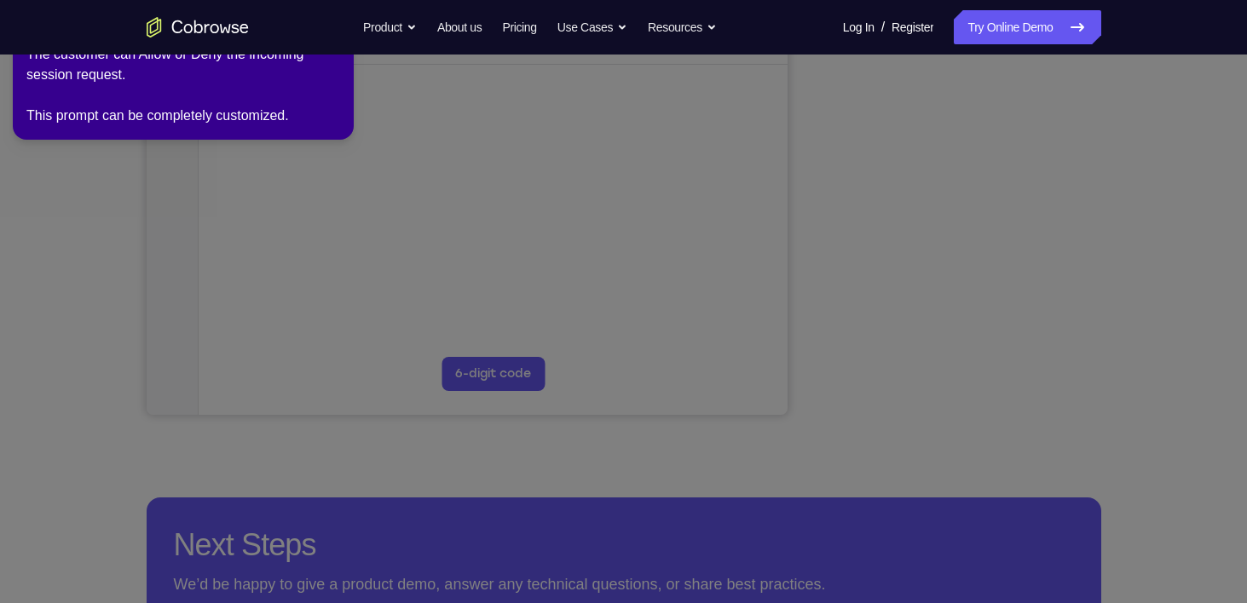
drag, startPoint x: 948, startPoint y: 387, endPoint x: 1153, endPoint y: 364, distance: 206.7
click at [1153, 364] on icon at bounding box center [626, 298] width 1267 height 610
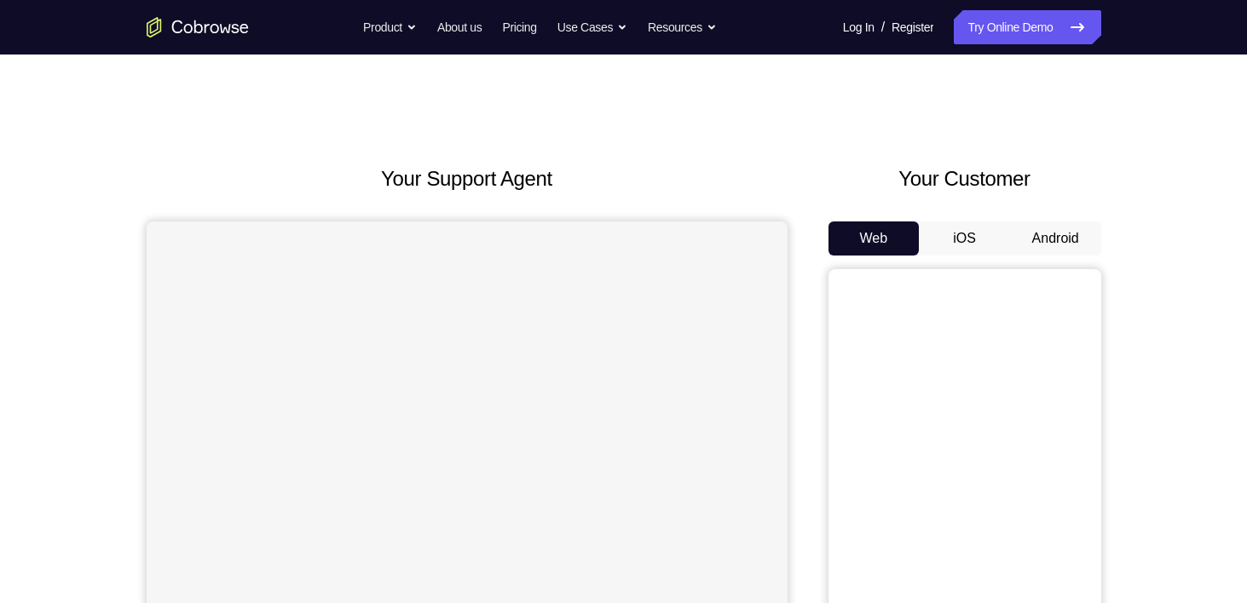
click at [1057, 235] on button "Android" at bounding box center [1055, 239] width 91 height 34
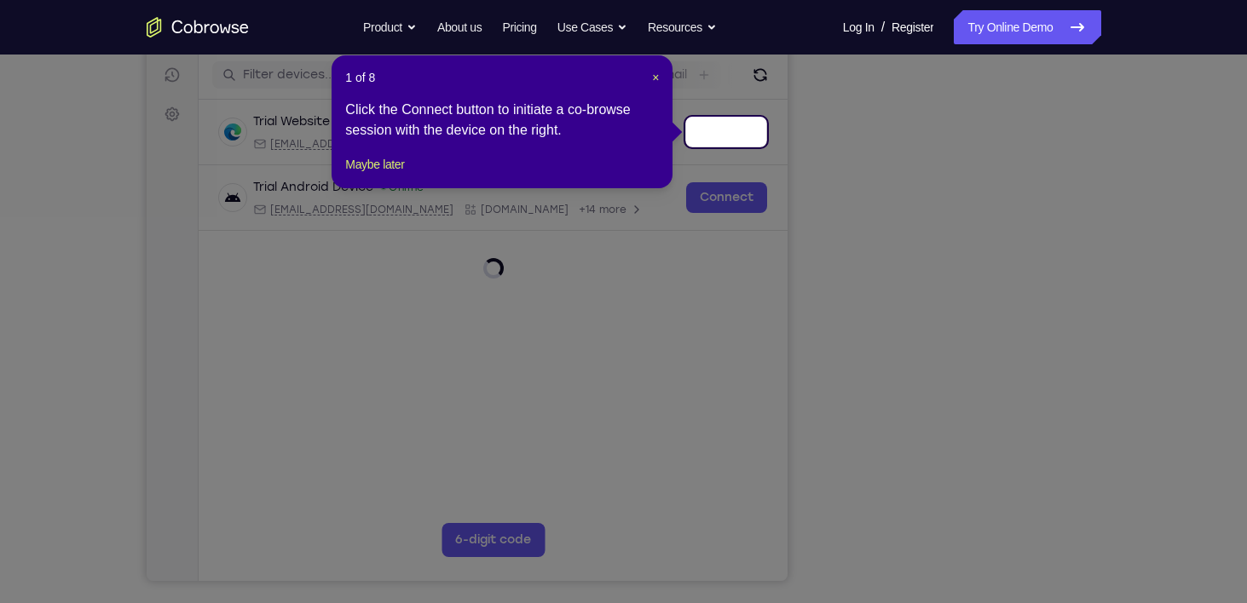
click at [857, 362] on icon at bounding box center [630, 301] width 1260 height 603
click at [805, 344] on icon at bounding box center [630, 301] width 1260 height 603
click at [656, 78] on span "×" at bounding box center [655, 78] width 7 height 14
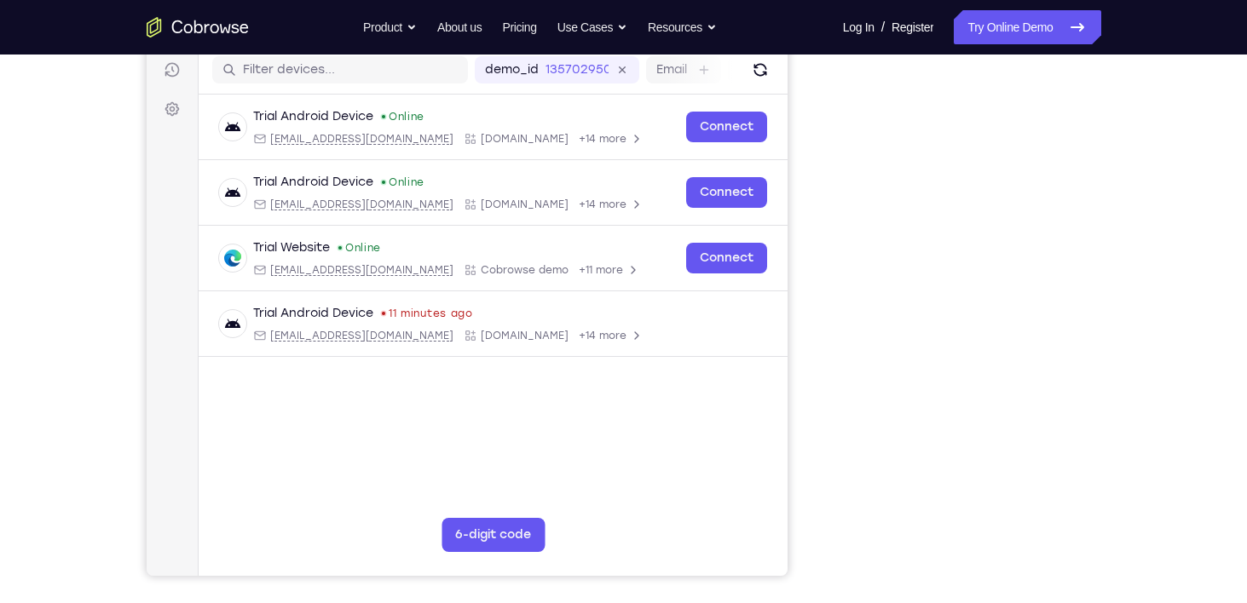
scroll to position [216, 0]
drag, startPoint x: 805, startPoint y: 224, endPoint x: 800, endPoint y: 158, distance: 66.8
click at [800, 158] on div "Your Support Agent Your Customer Web iOS Android" at bounding box center [624, 263] width 955 height 630
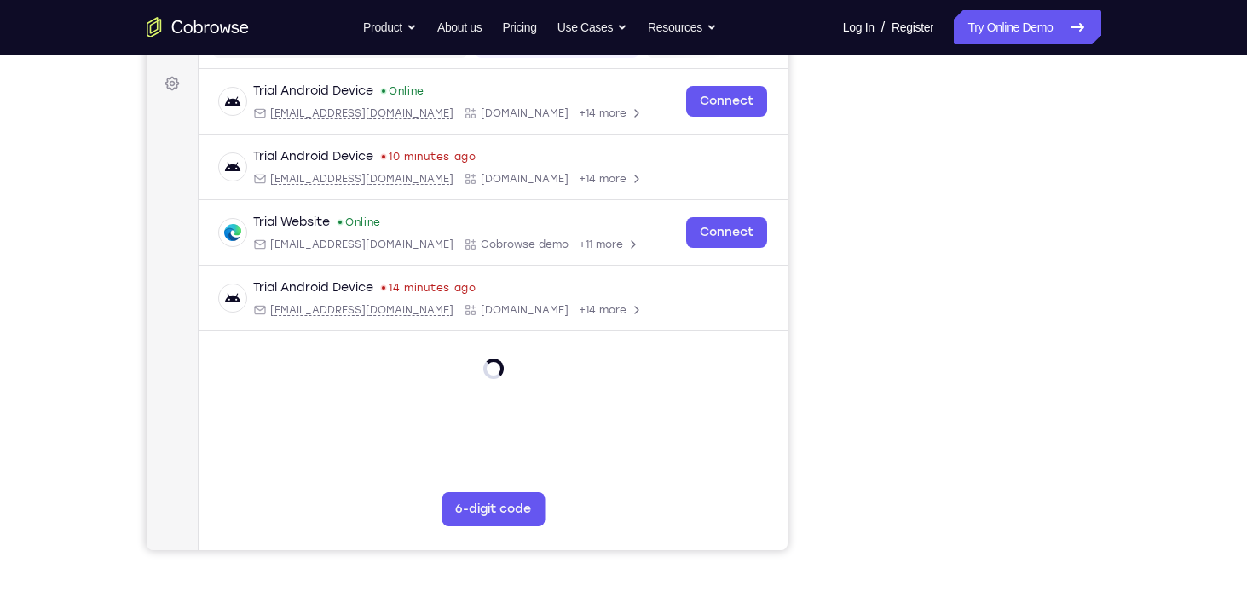
scroll to position [247, 0]
